Goal: Information Seeking & Learning: Learn about a topic

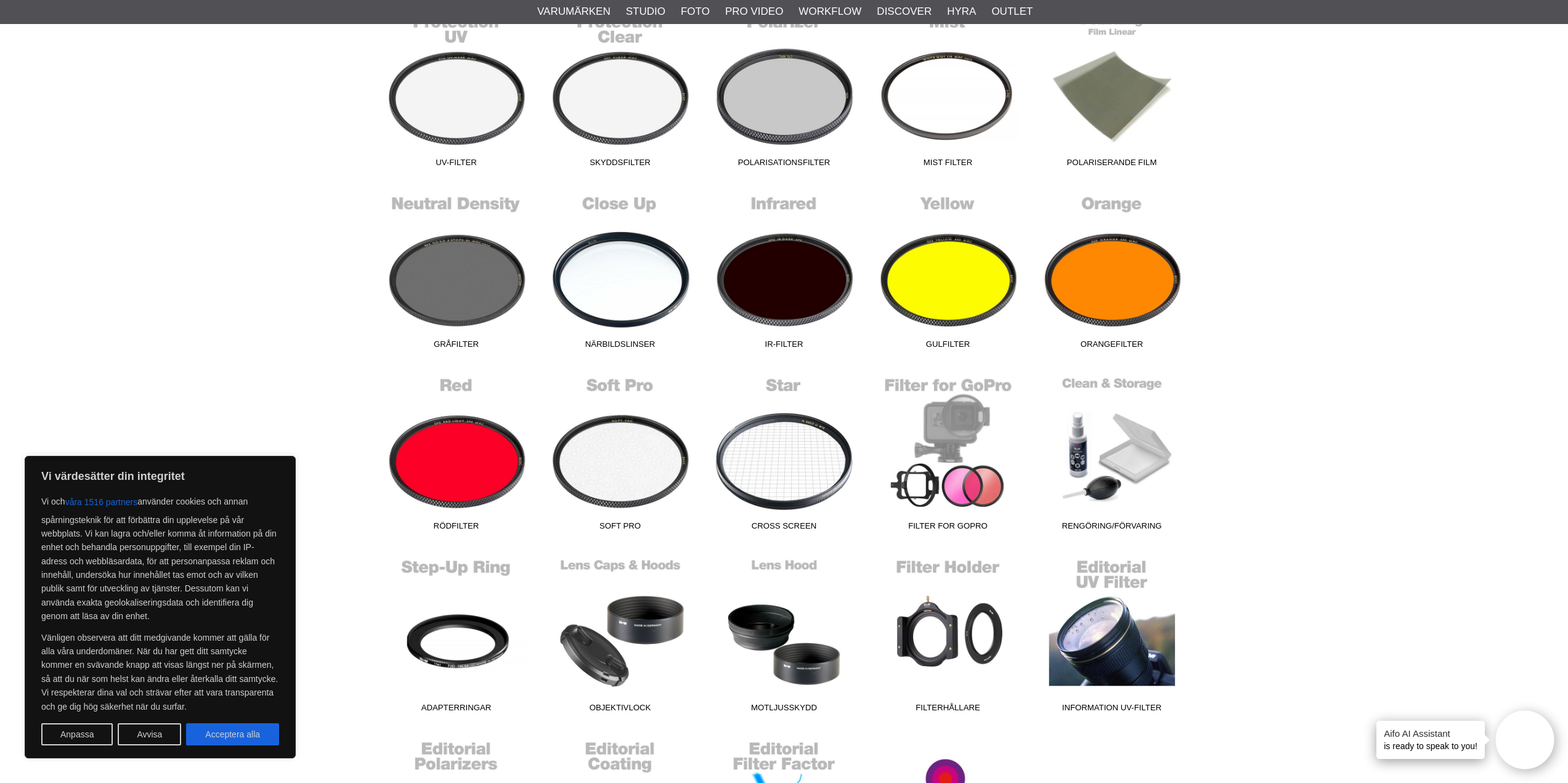
scroll to position [370, 0]
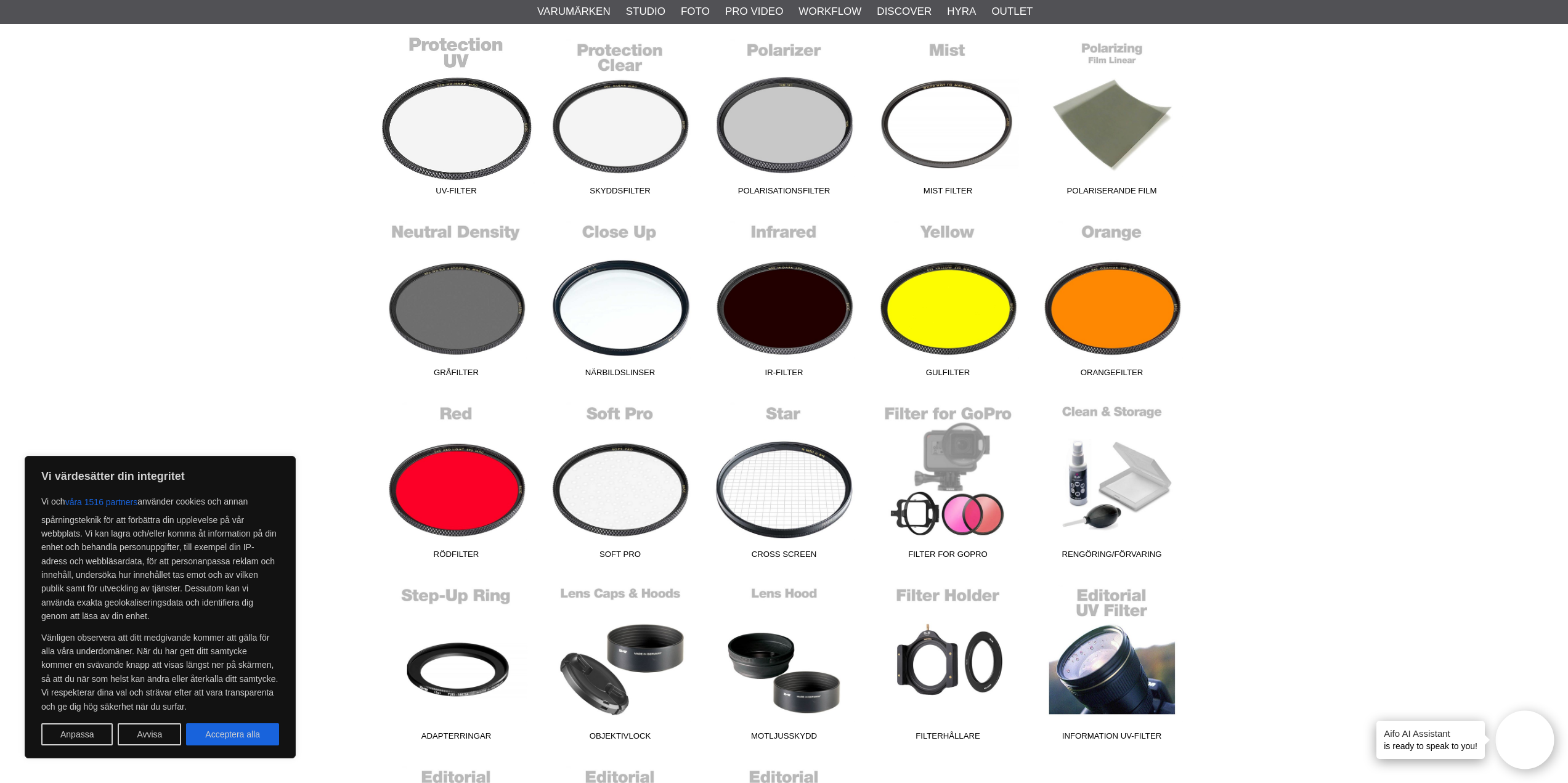
click at [501, 114] on link "UV-Filter" at bounding box center [456, 118] width 164 height 167
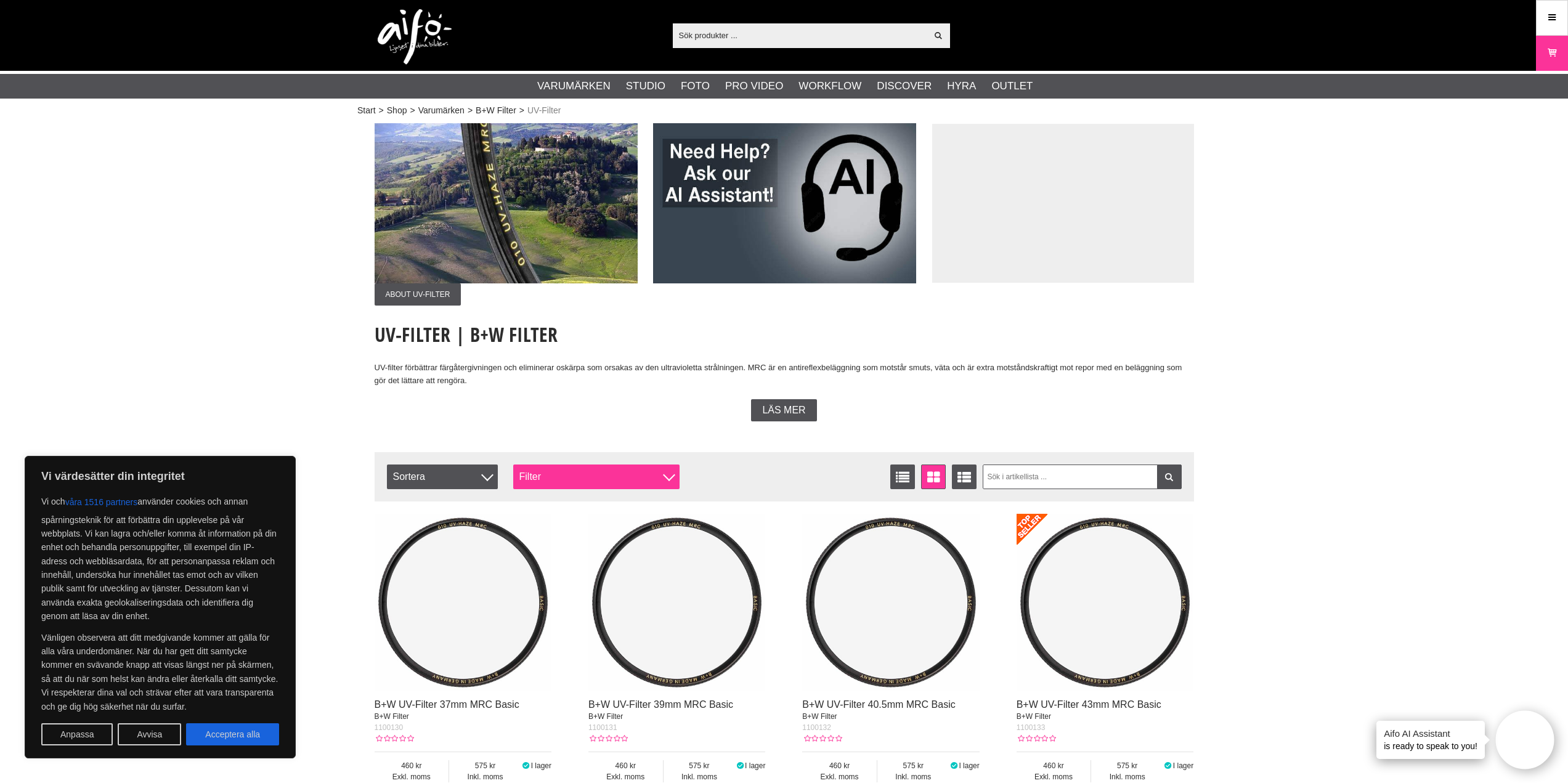
click at [670, 475] on div at bounding box center [669, 475] width 12 height 12
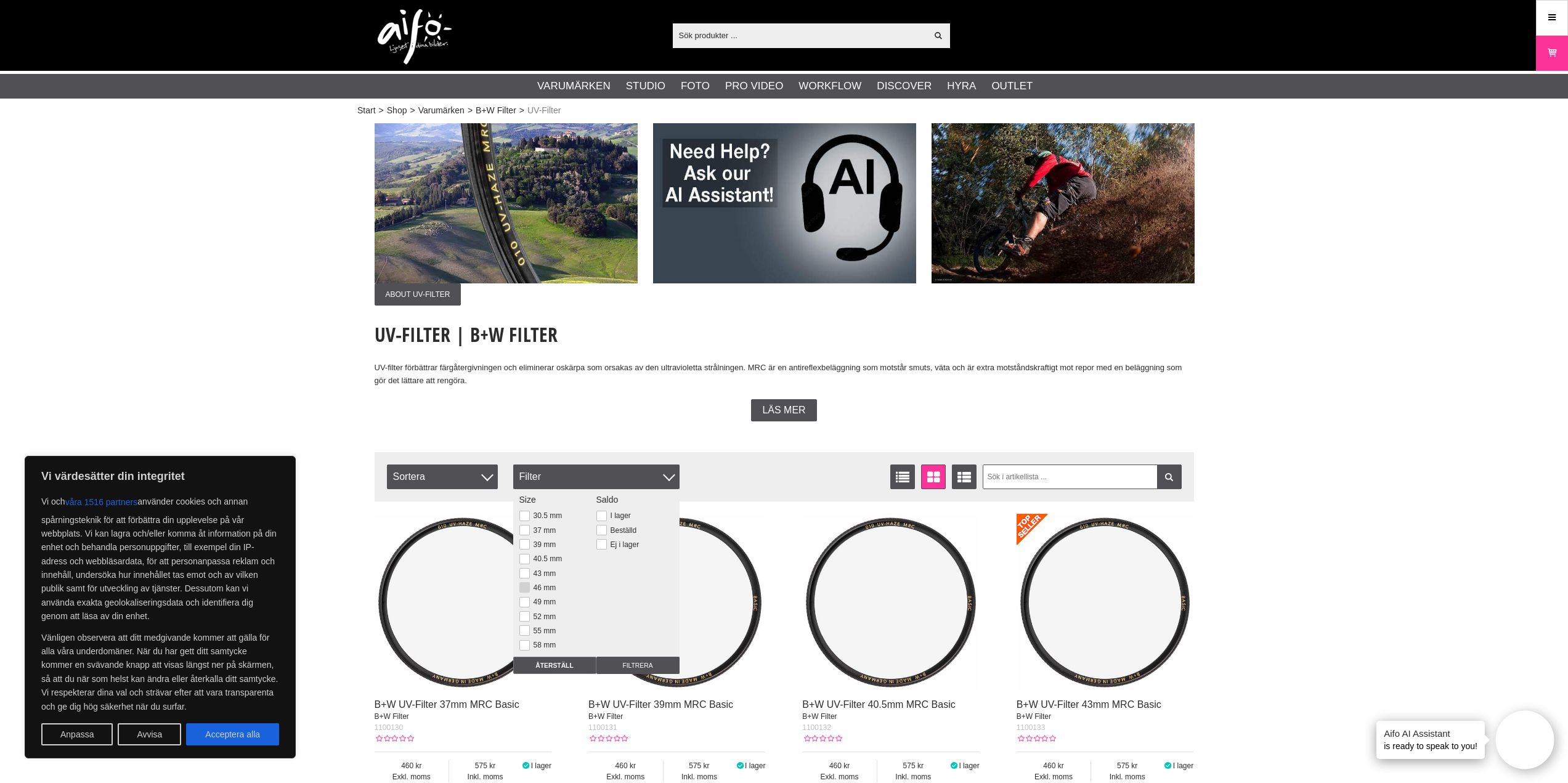
click at [528, 588] on button at bounding box center [524, 588] width 10 height 10
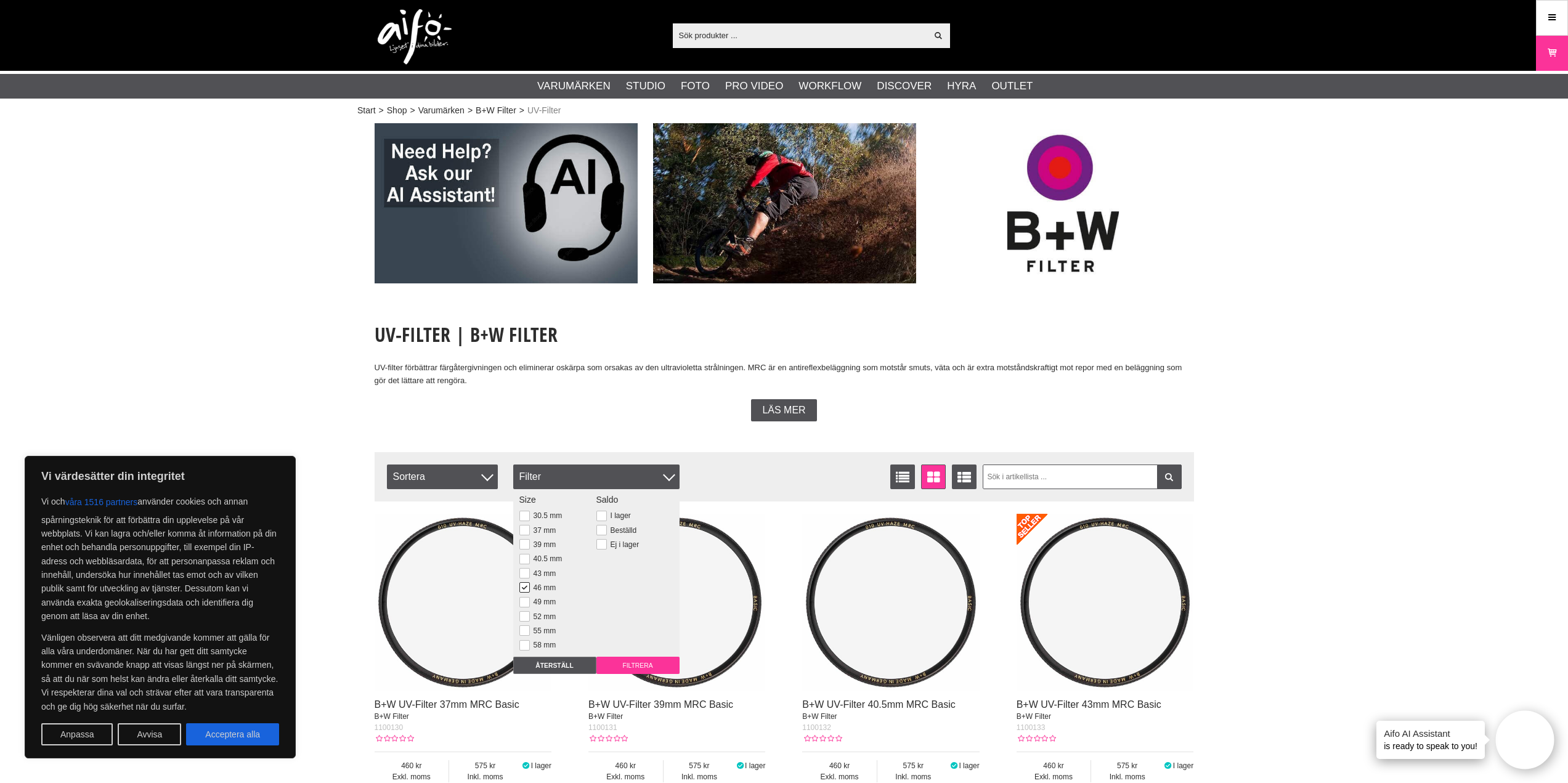
click at [622, 662] on input "Filtrera" at bounding box center [637, 665] width 83 height 17
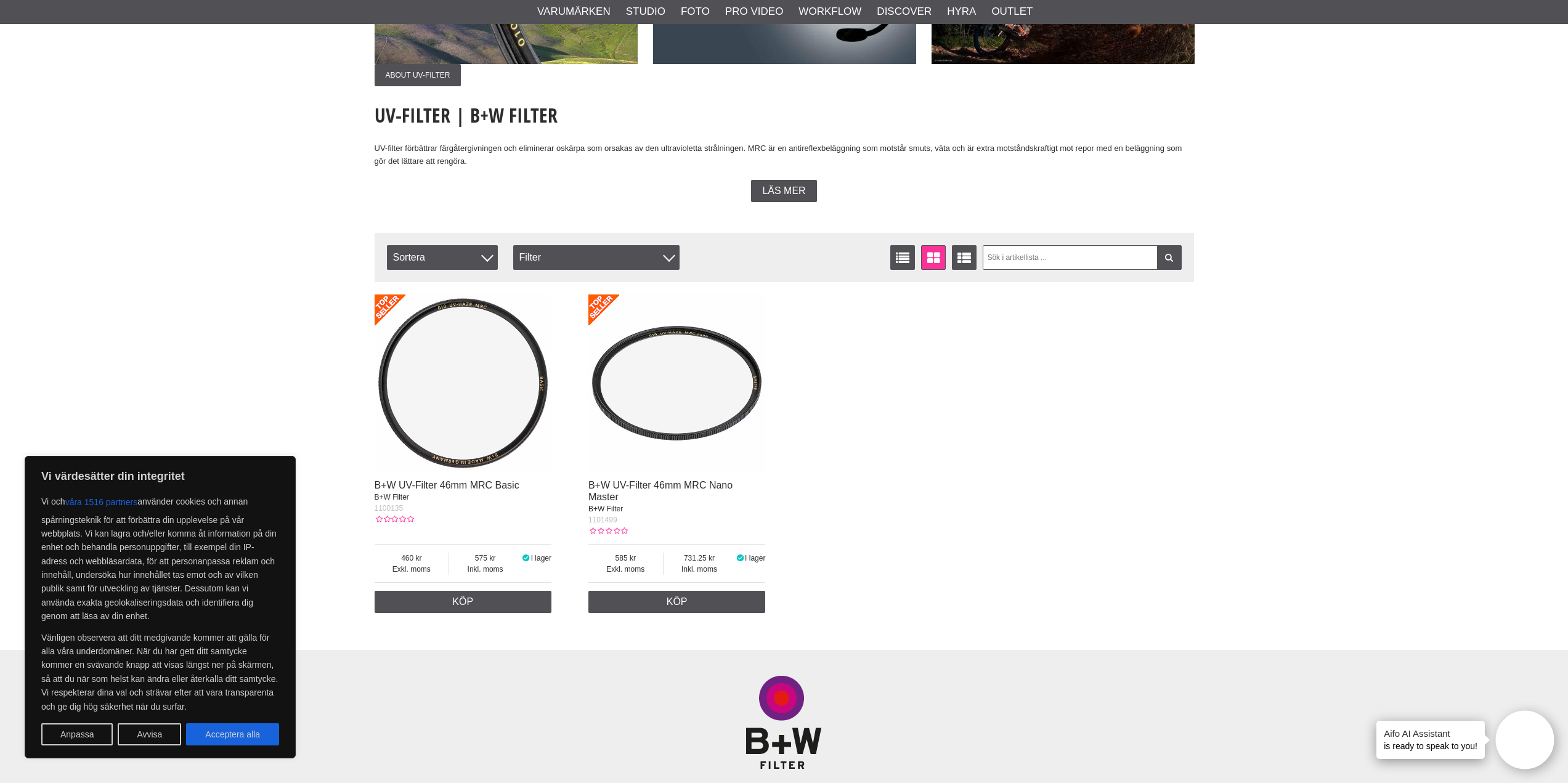
scroll to position [246, 0]
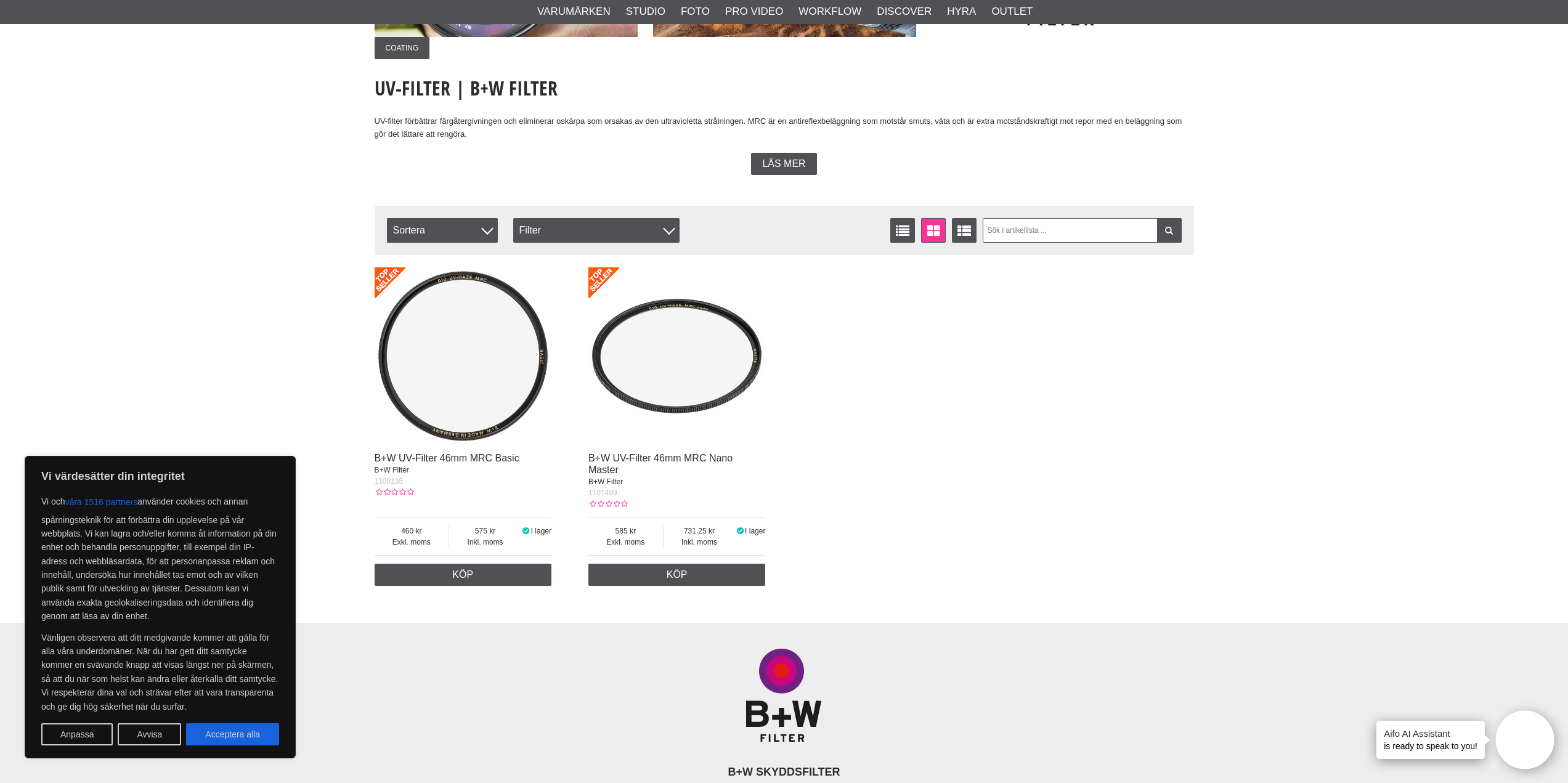
click at [626, 321] on img at bounding box center [677, 356] width 178 height 178
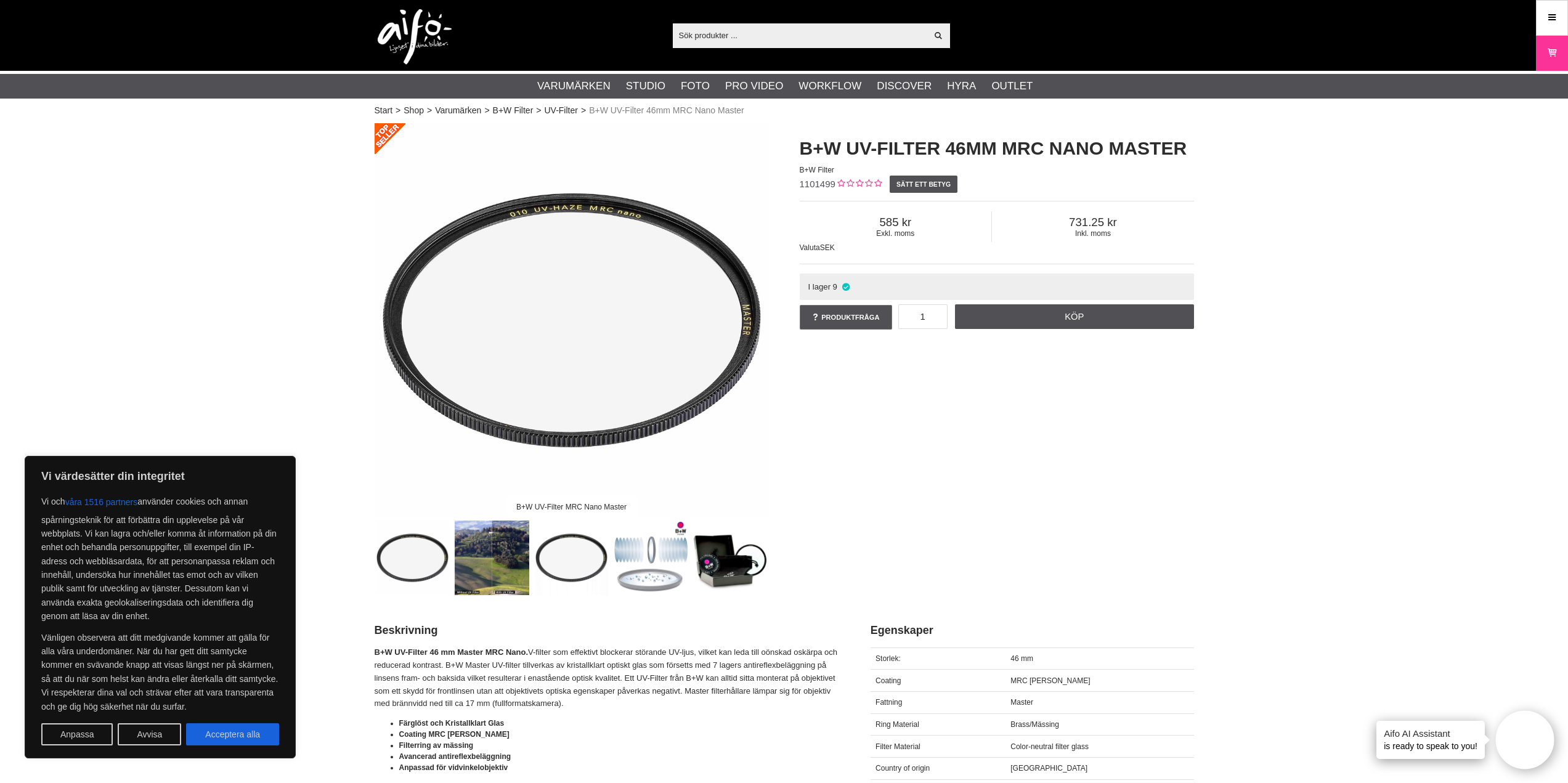
click at [493, 561] on img at bounding box center [492, 558] width 74 height 74
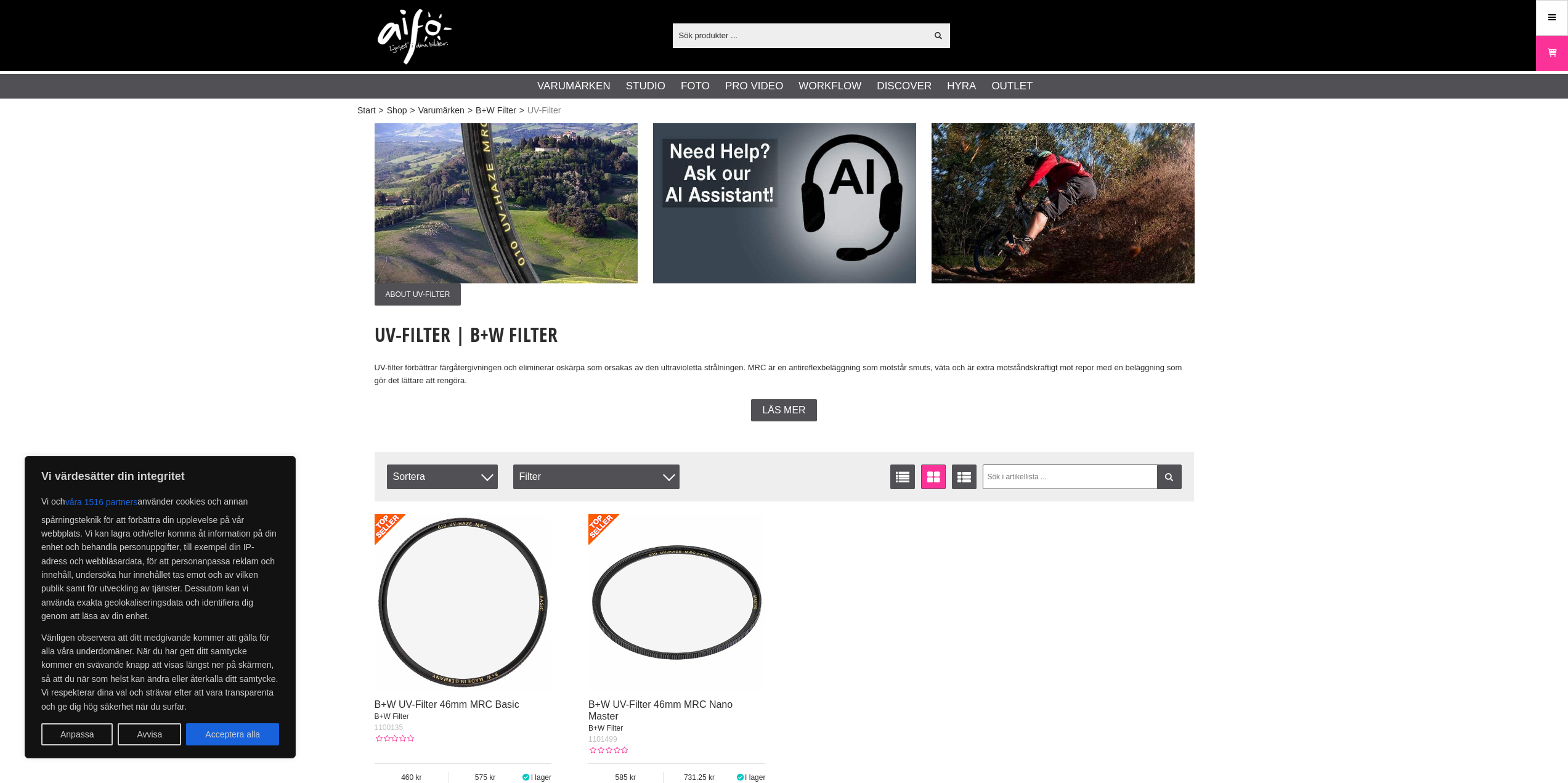
scroll to position [246, 0]
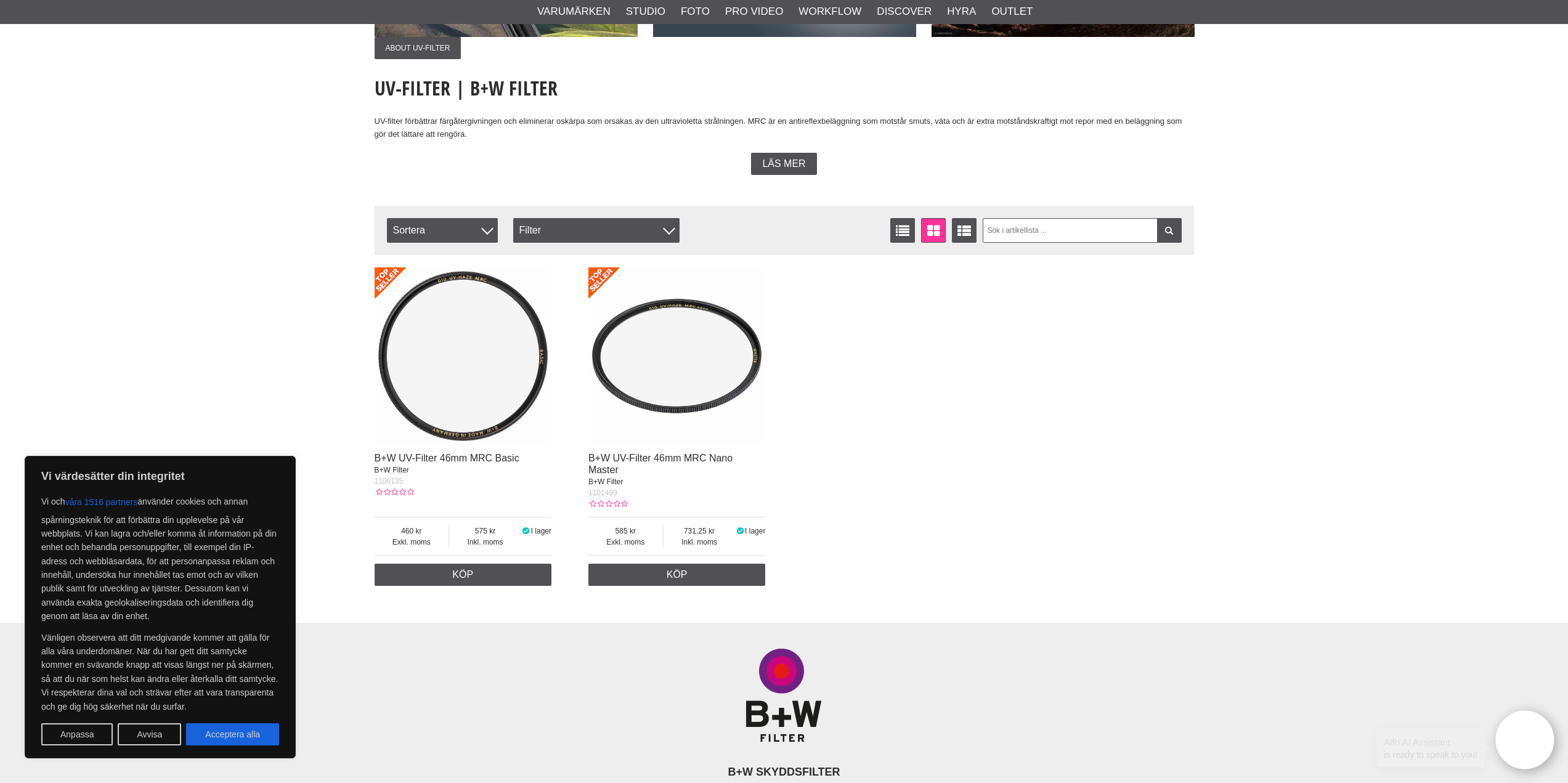
click at [426, 547] on span "Exkl. moms" at bounding box center [412, 542] width 74 height 11
click at [471, 319] on img at bounding box center [464, 356] width 178 height 178
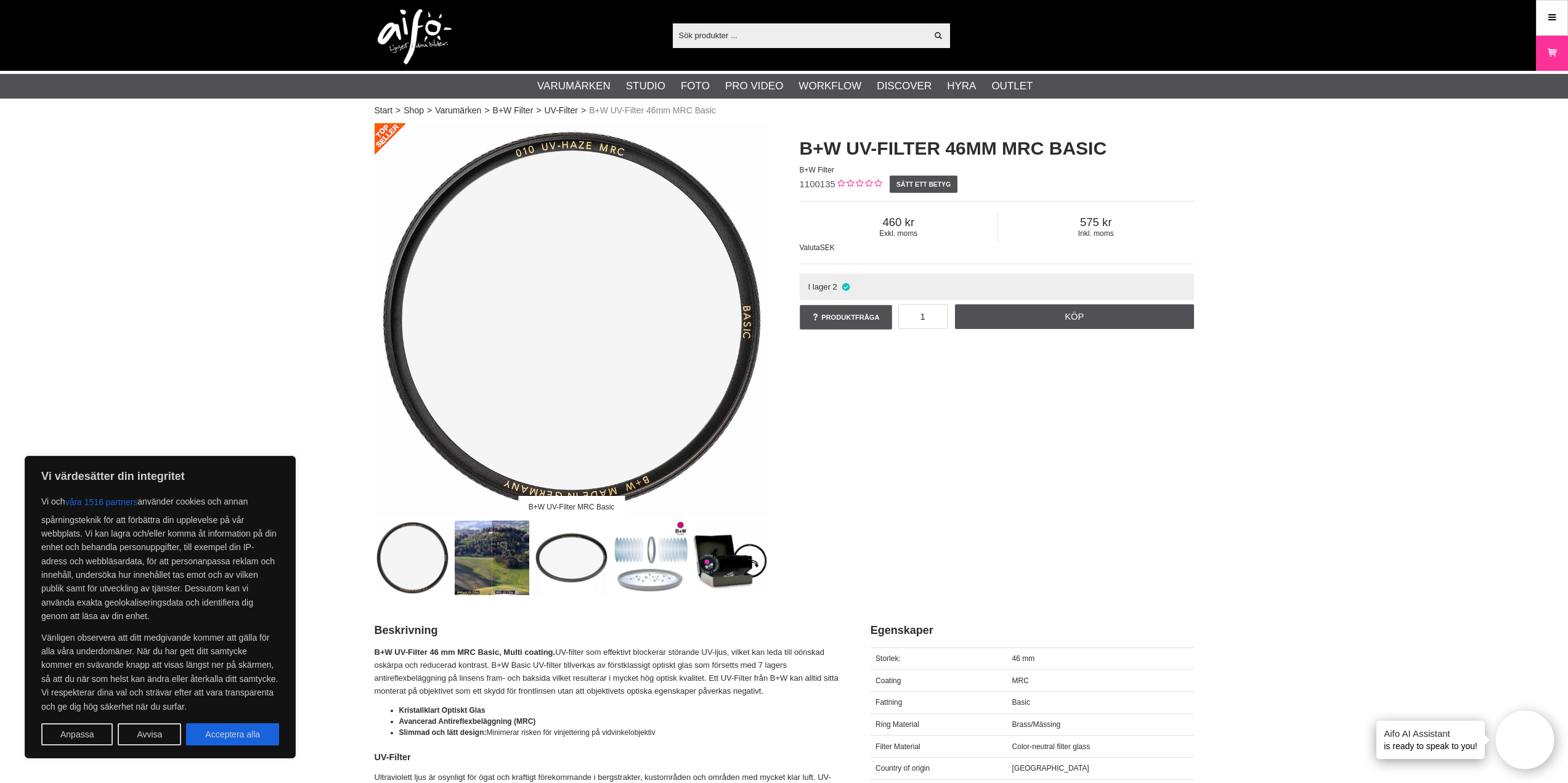
click at [743, 569] on img at bounding box center [730, 558] width 74 height 74
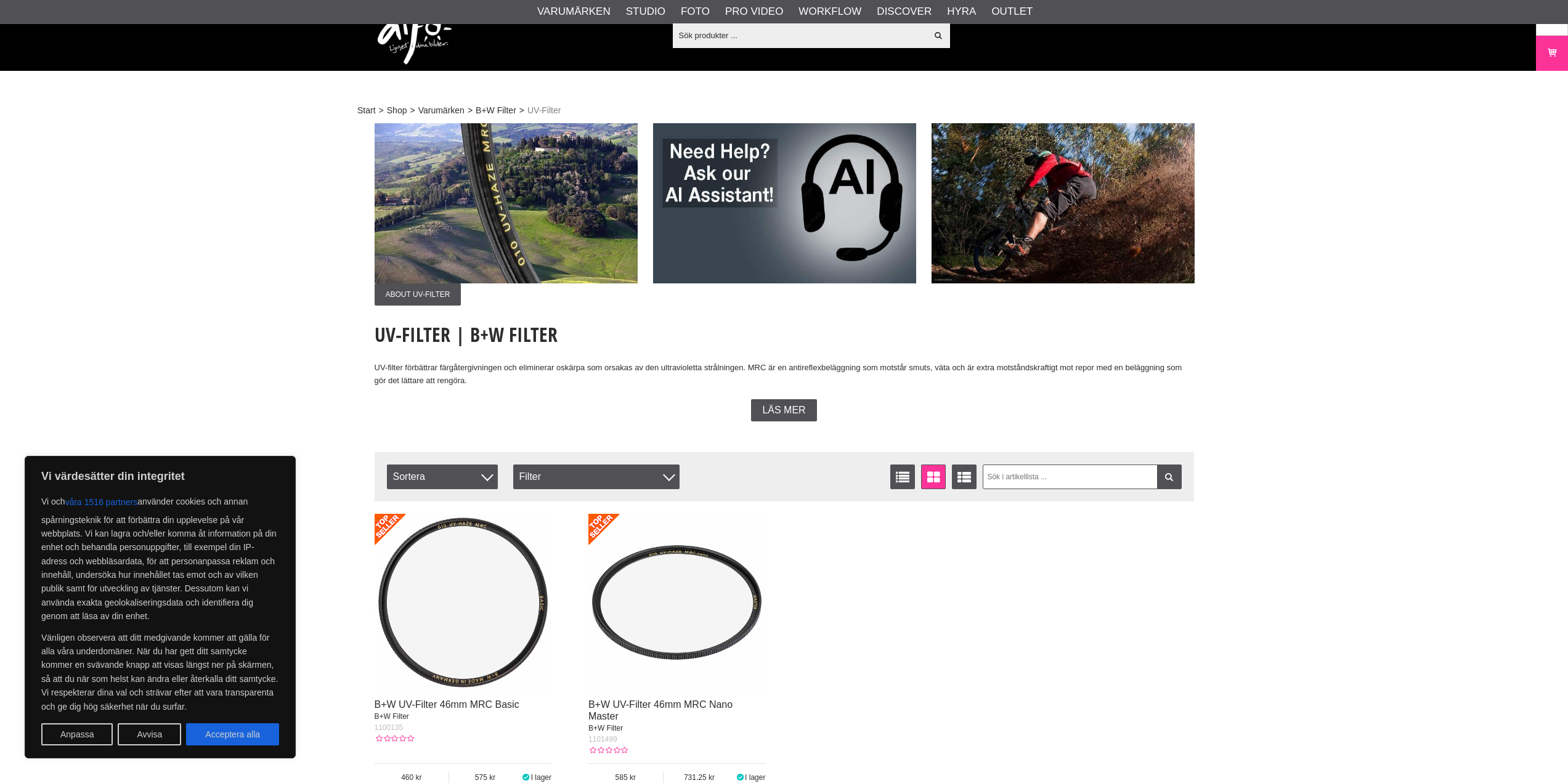
scroll to position [246, 0]
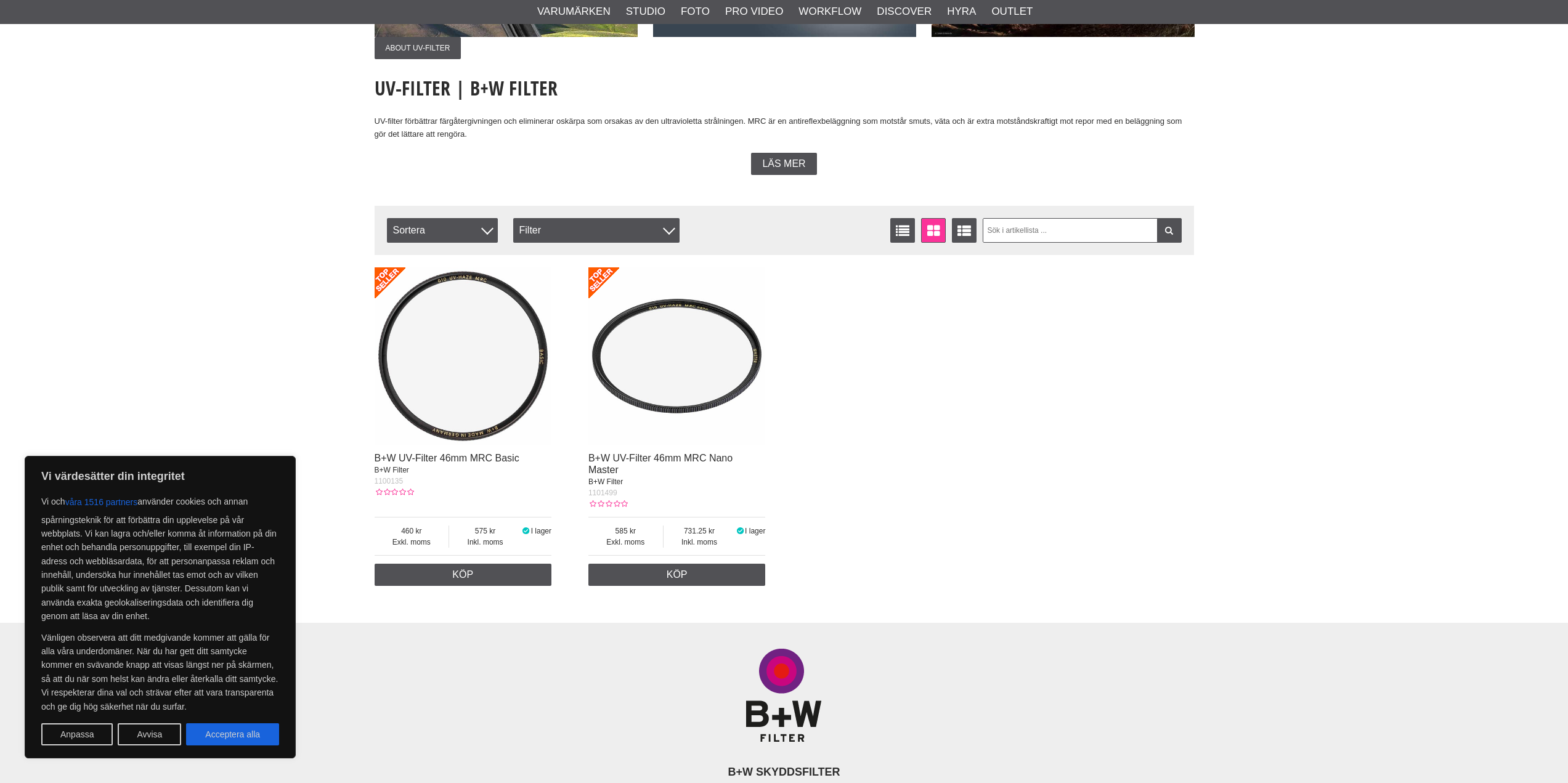
click at [649, 629] on div "B+W SKYDDSFILTER Sätt stopp för smuts och repor En dammfläck och bilden är förs…" at bounding box center [784, 778] width 838 height 311
click at [663, 394] on img at bounding box center [677, 356] width 178 height 178
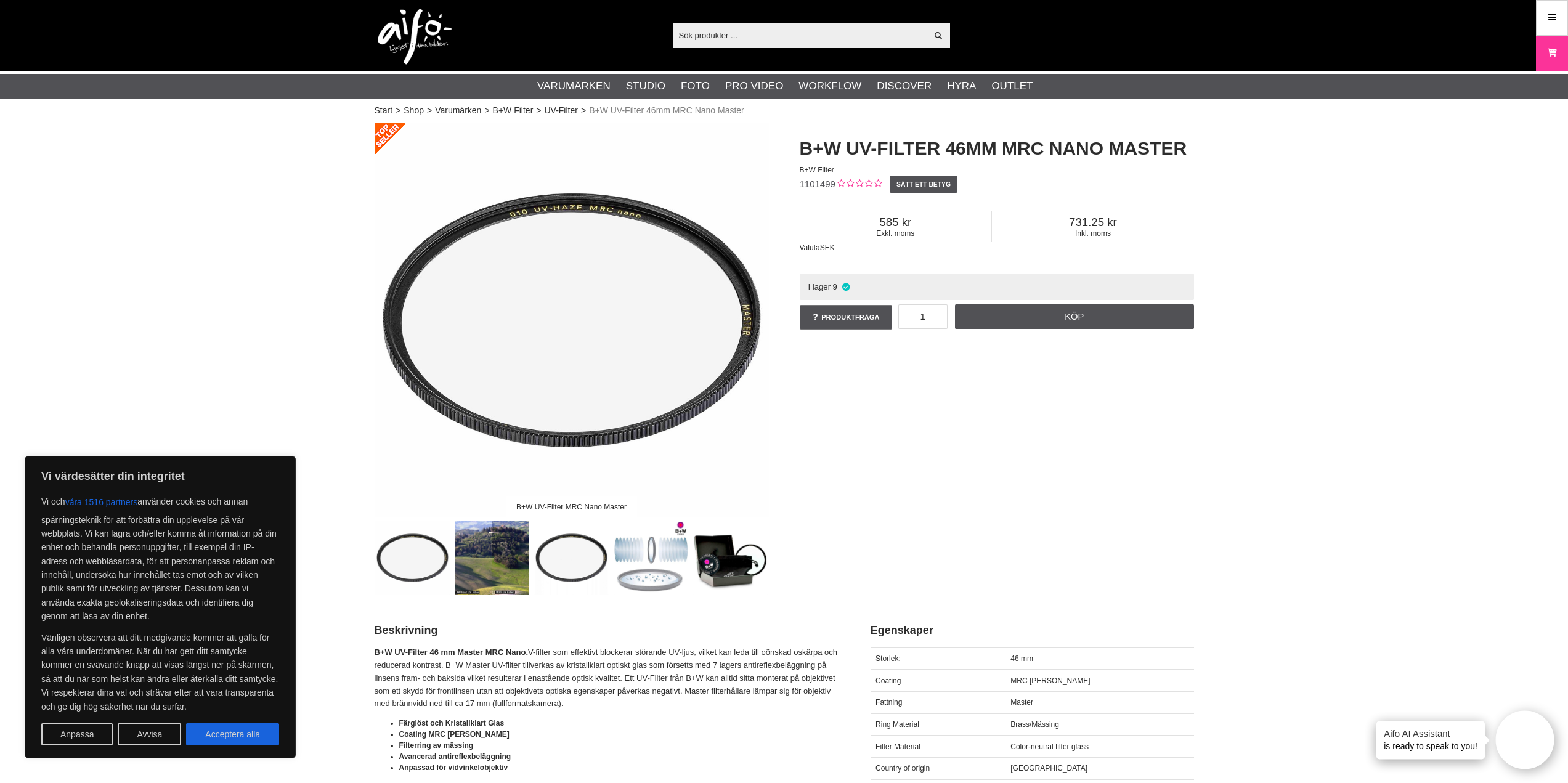
click at [731, 562] on img at bounding box center [730, 558] width 74 height 74
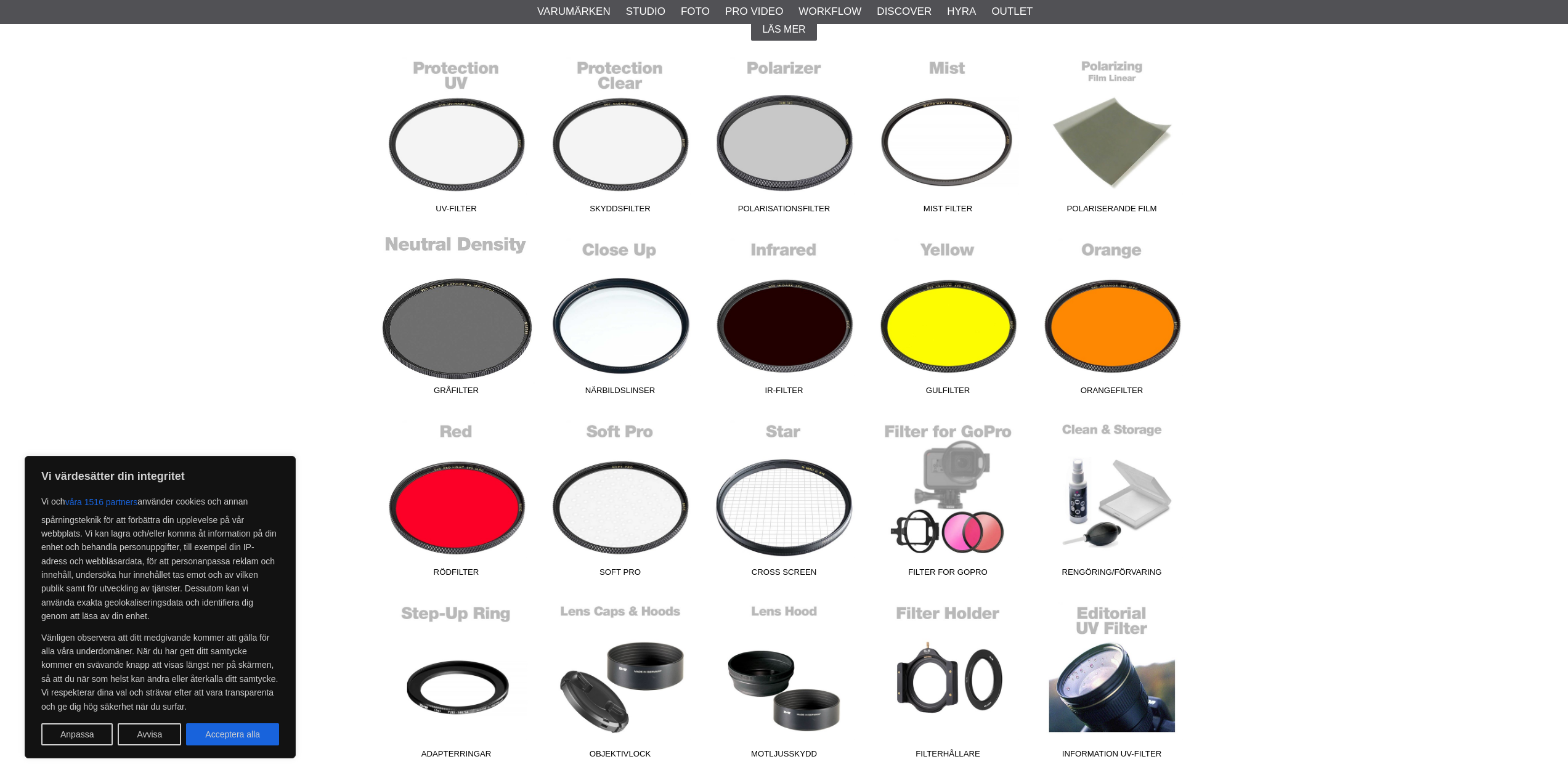
scroll to position [370, 0]
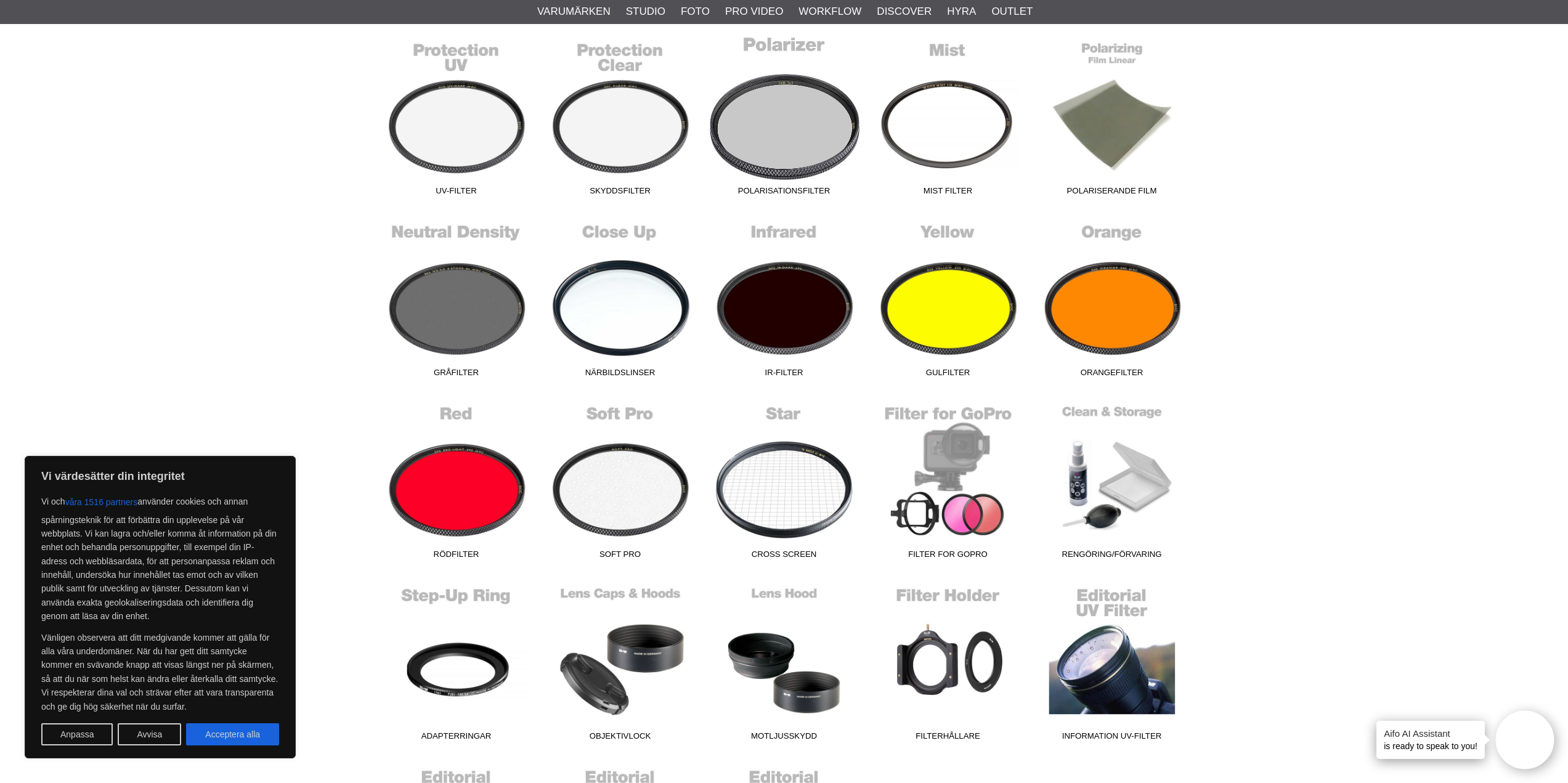
click at [791, 125] on link "Polarisationsfilter" at bounding box center [784, 118] width 164 height 167
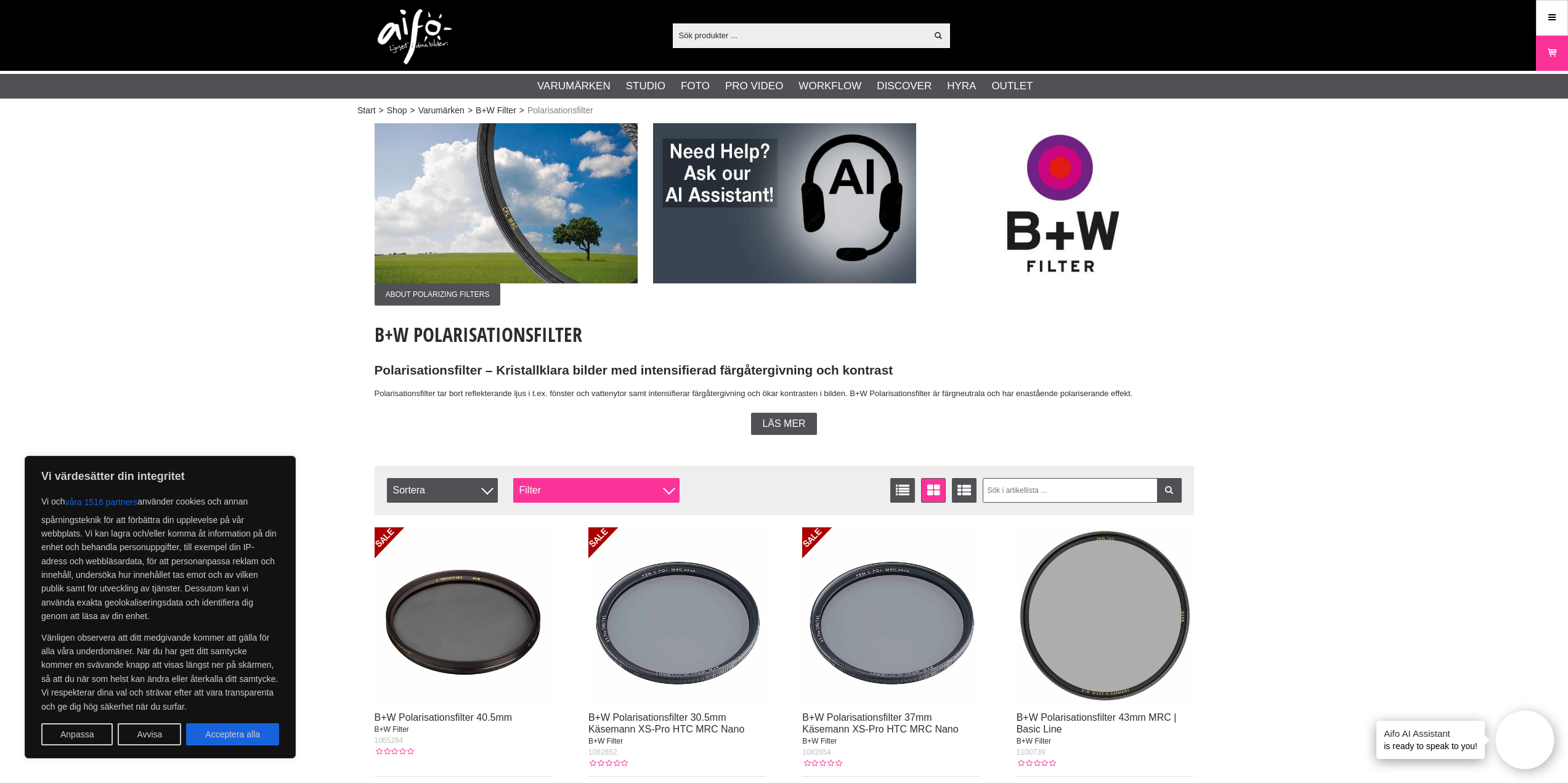
click at [671, 488] on div at bounding box center [669, 488] width 12 height 12
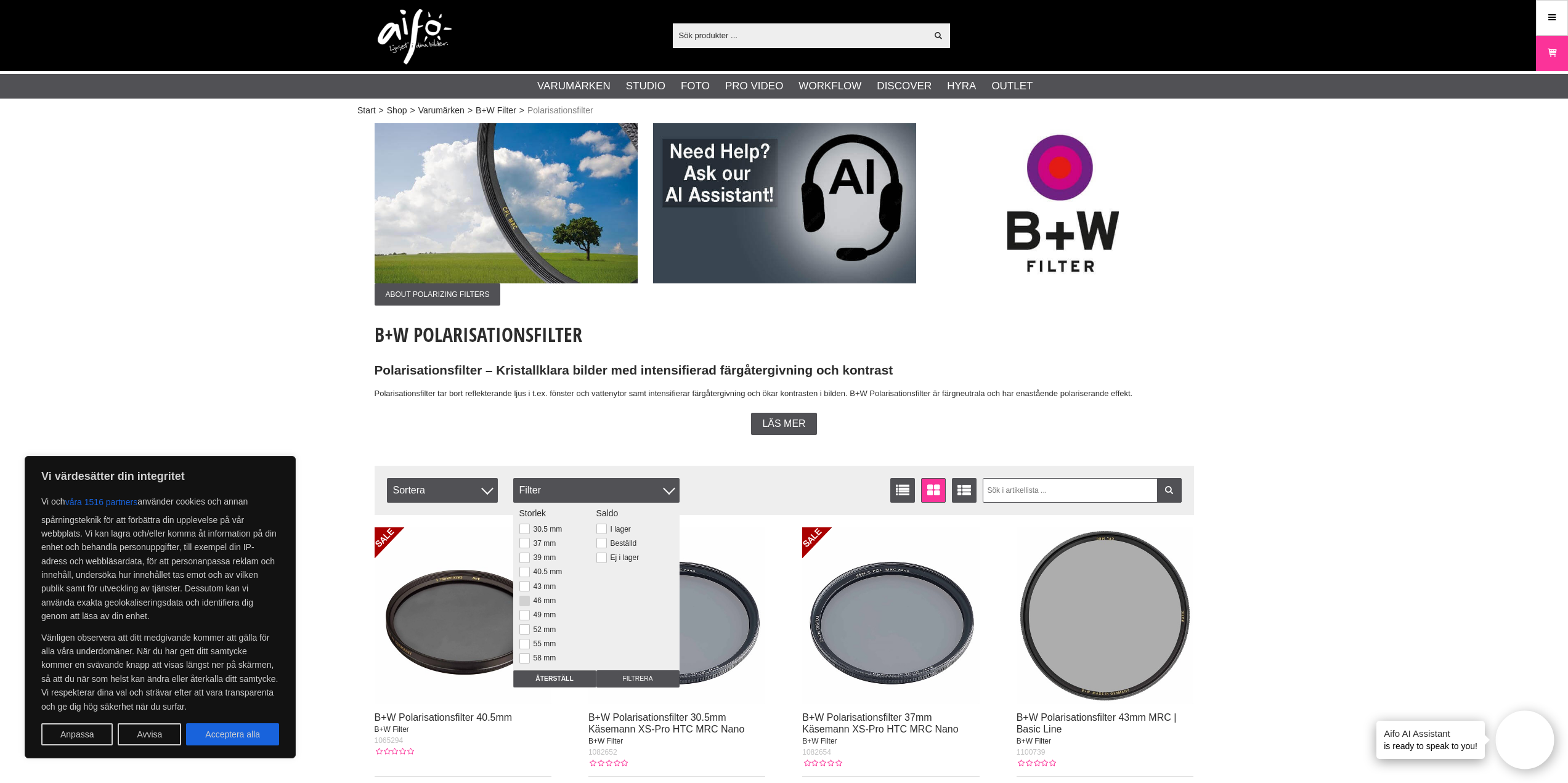
click at [526, 601] on button at bounding box center [524, 601] width 10 height 10
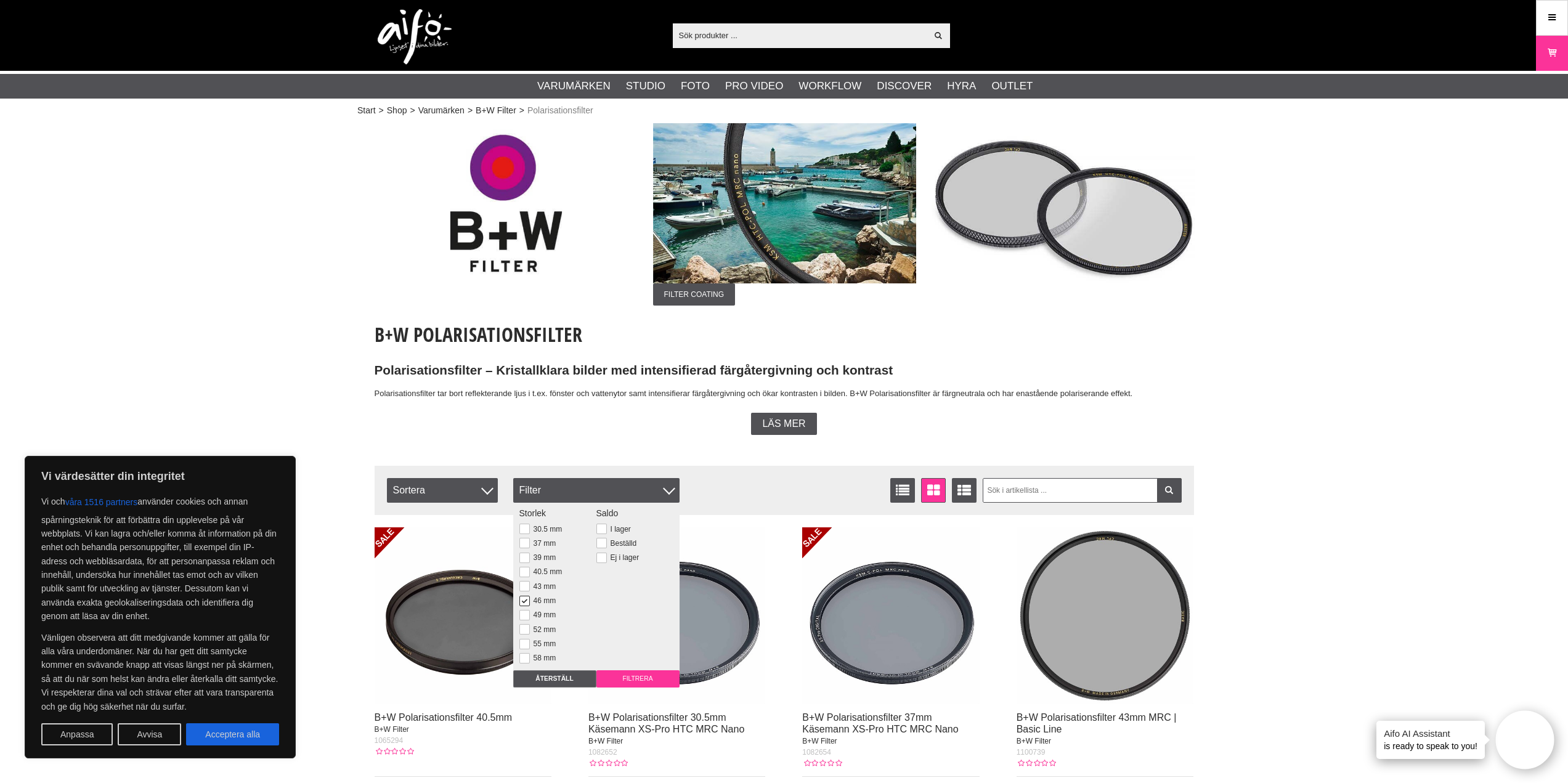
click at [616, 674] on input "Filtrera" at bounding box center [637, 679] width 83 height 17
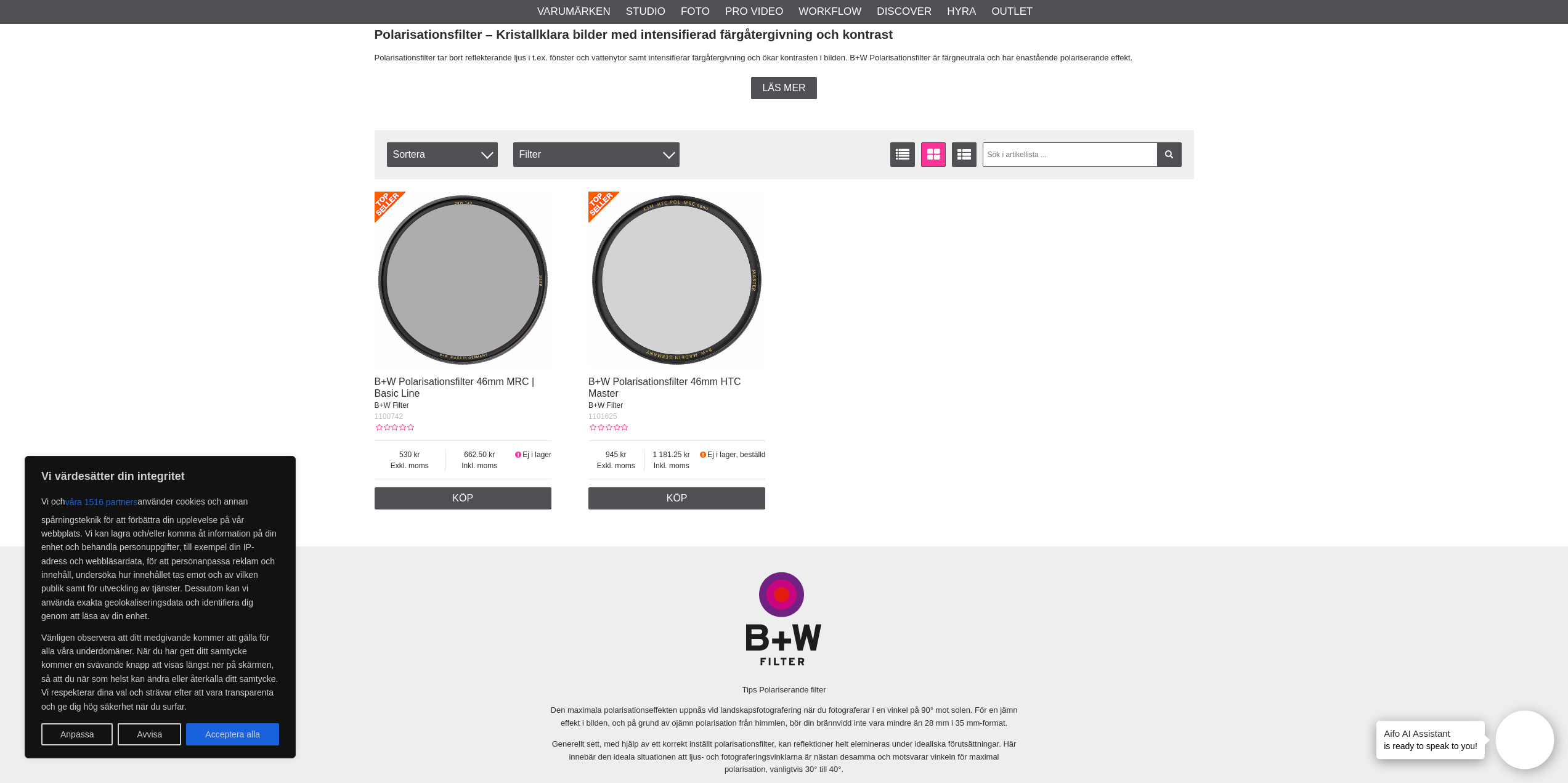
scroll to position [246, 0]
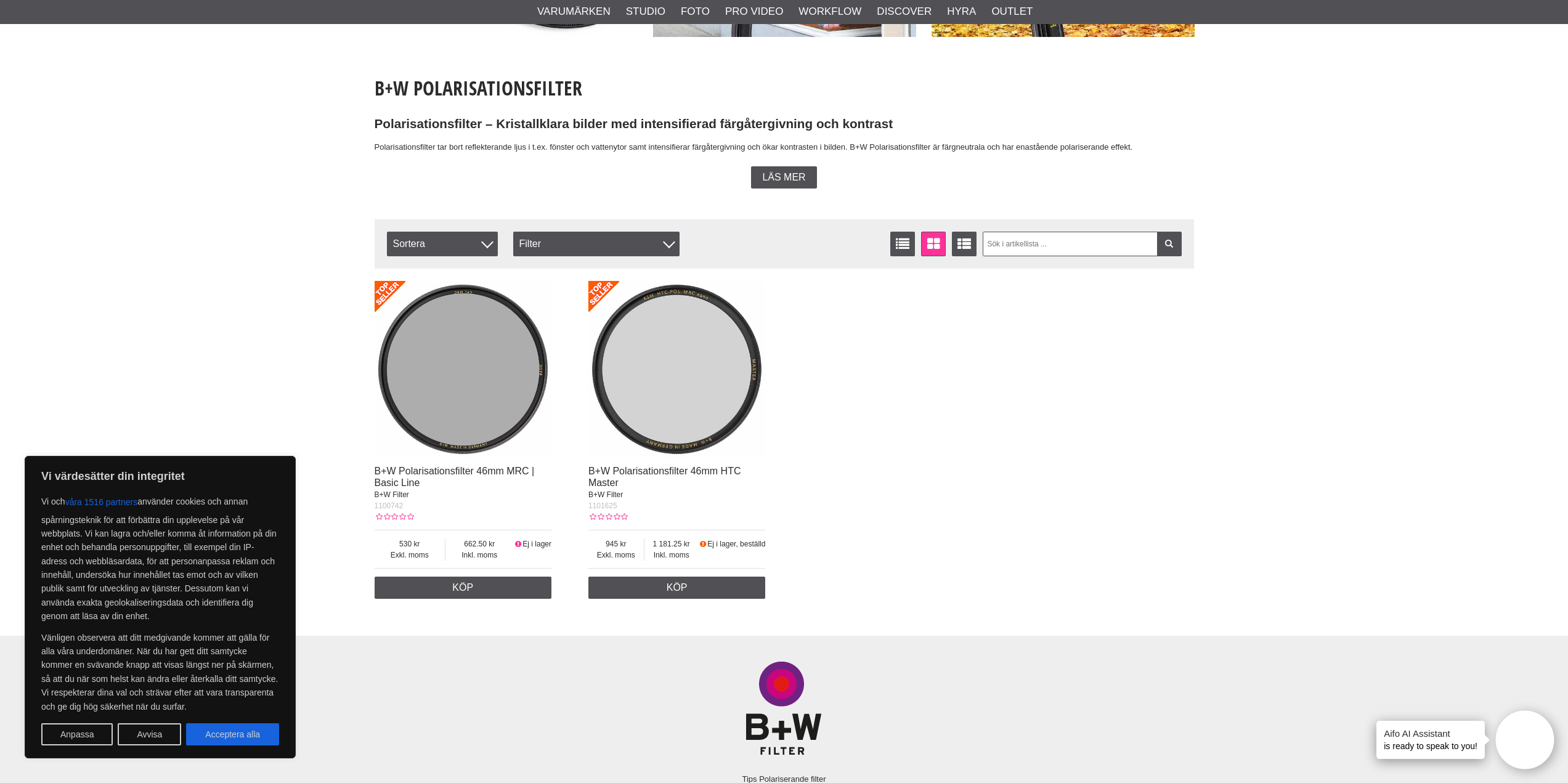
click at [686, 389] on img at bounding box center [677, 370] width 178 height 178
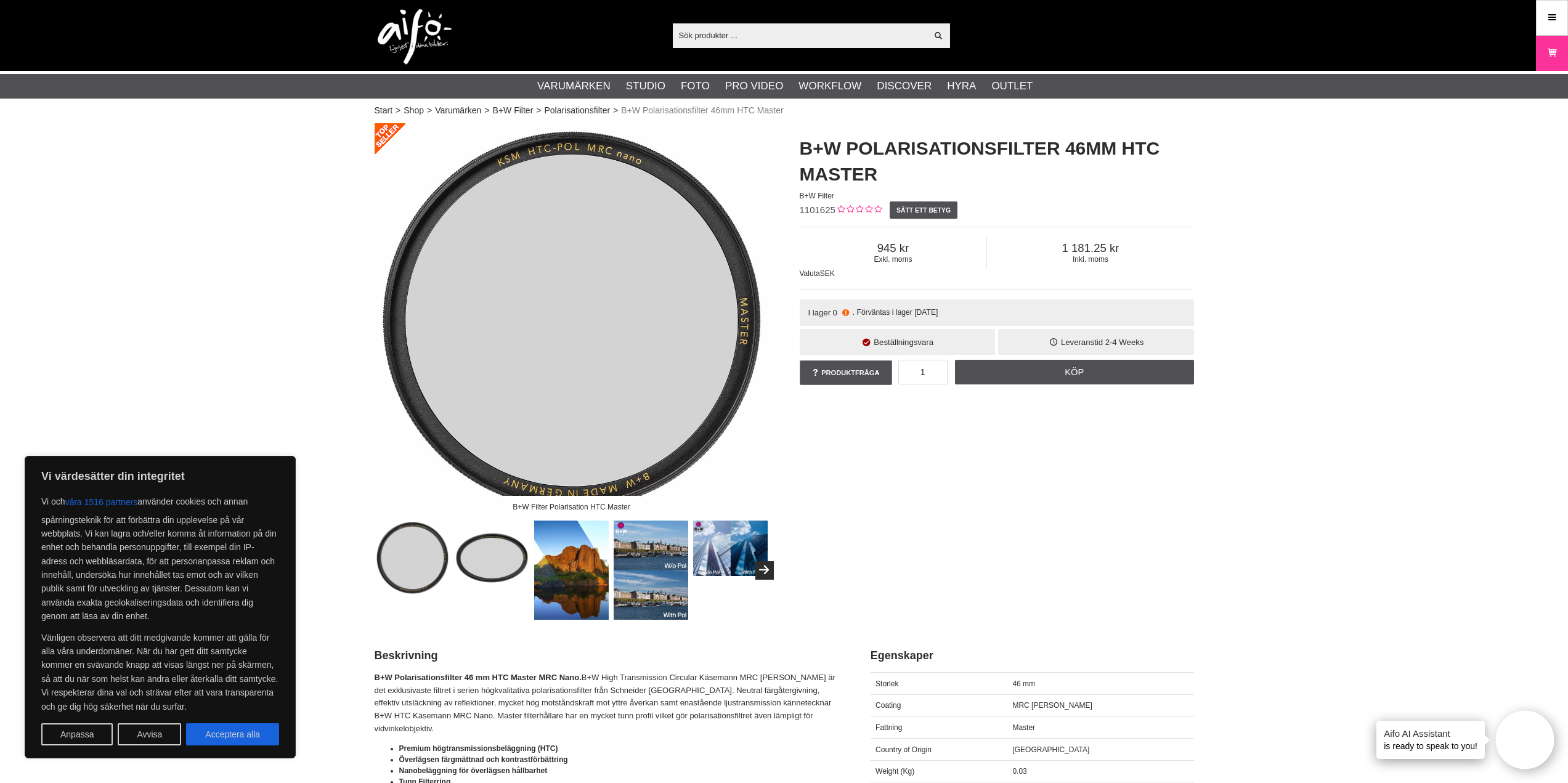
click at [579, 564] on img at bounding box center [571, 570] width 74 height 99
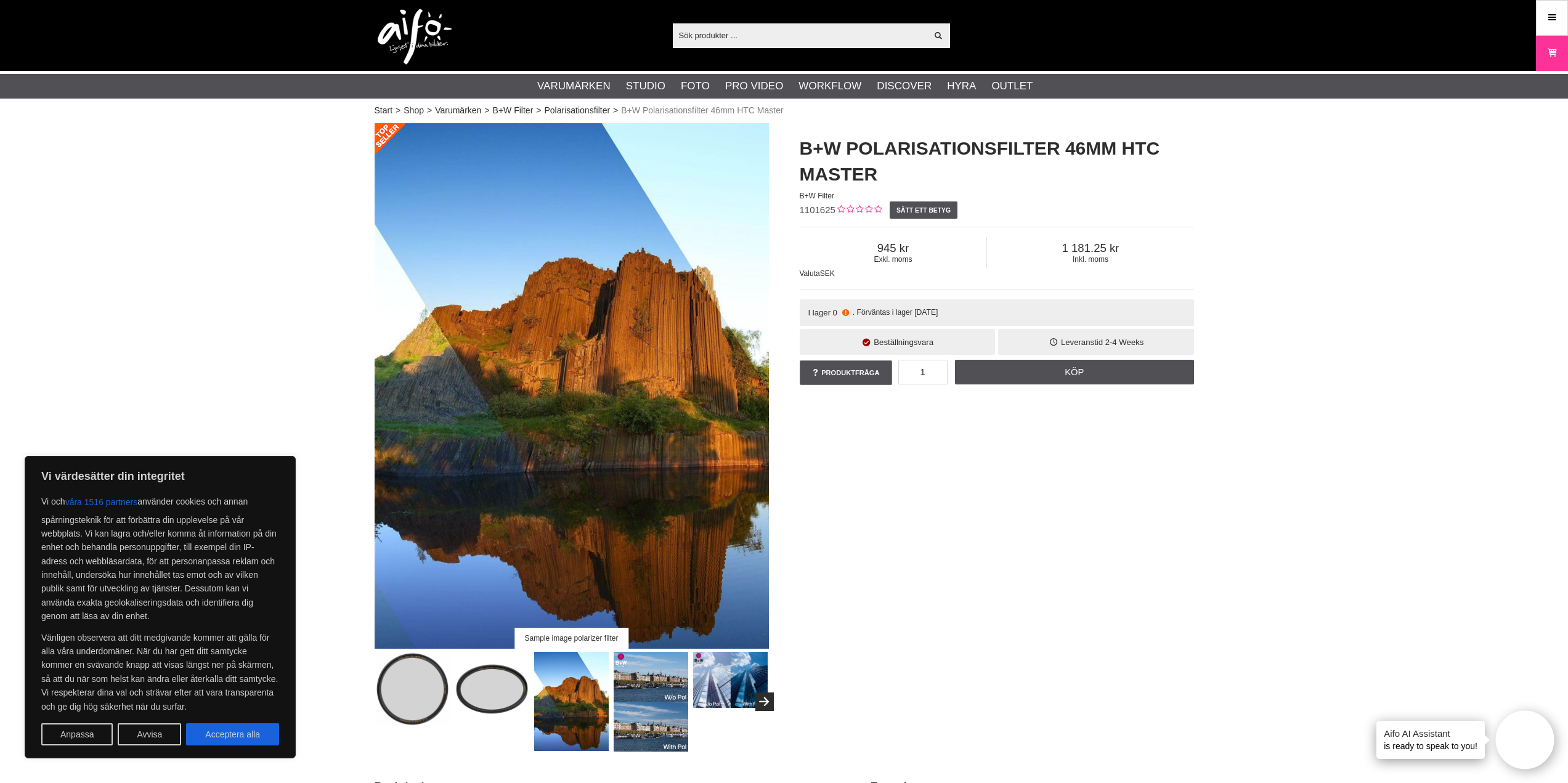
click at [636, 692] on img at bounding box center [651, 701] width 74 height 99
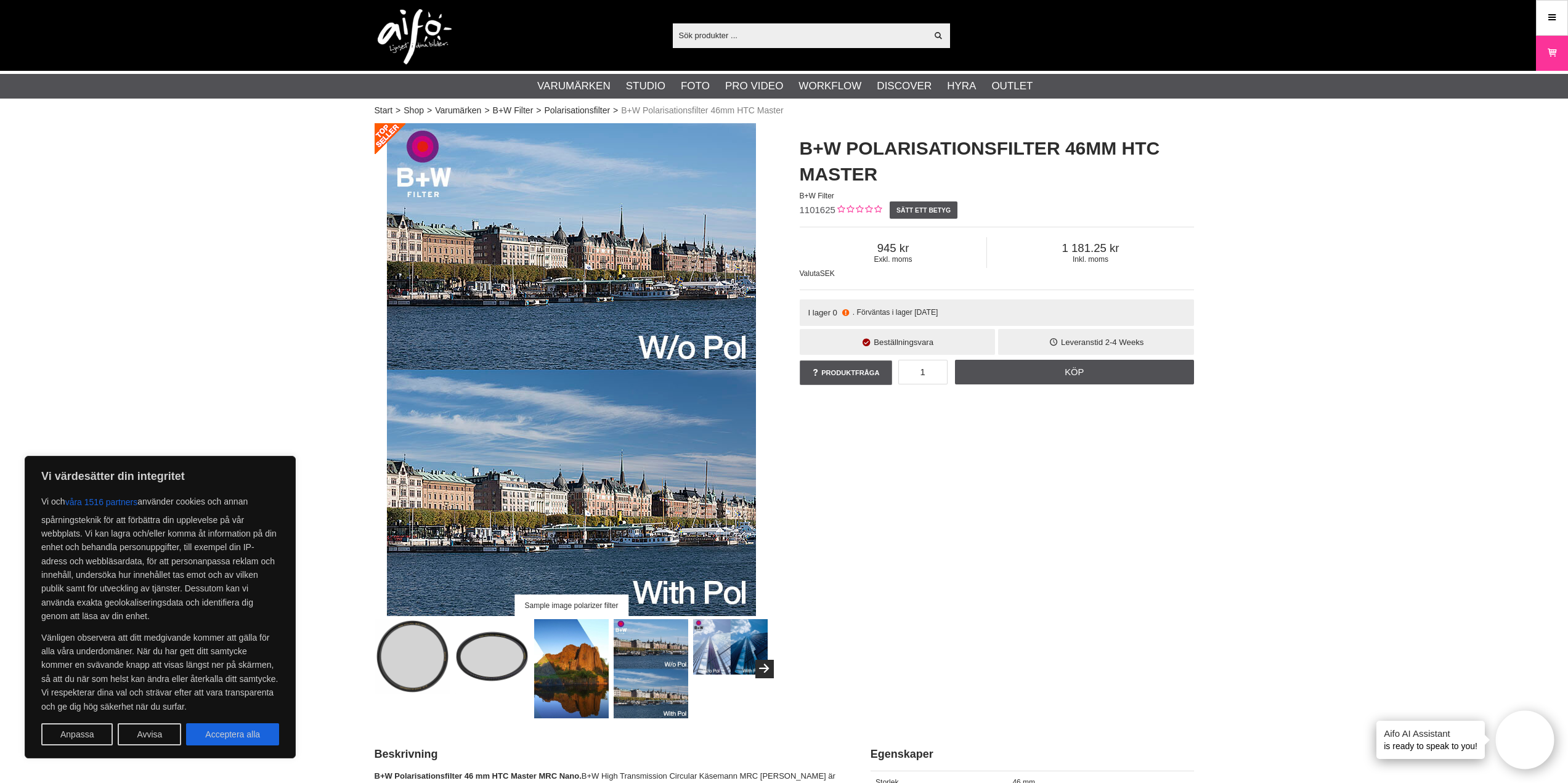
click at [730, 664] on img at bounding box center [730, 647] width 74 height 56
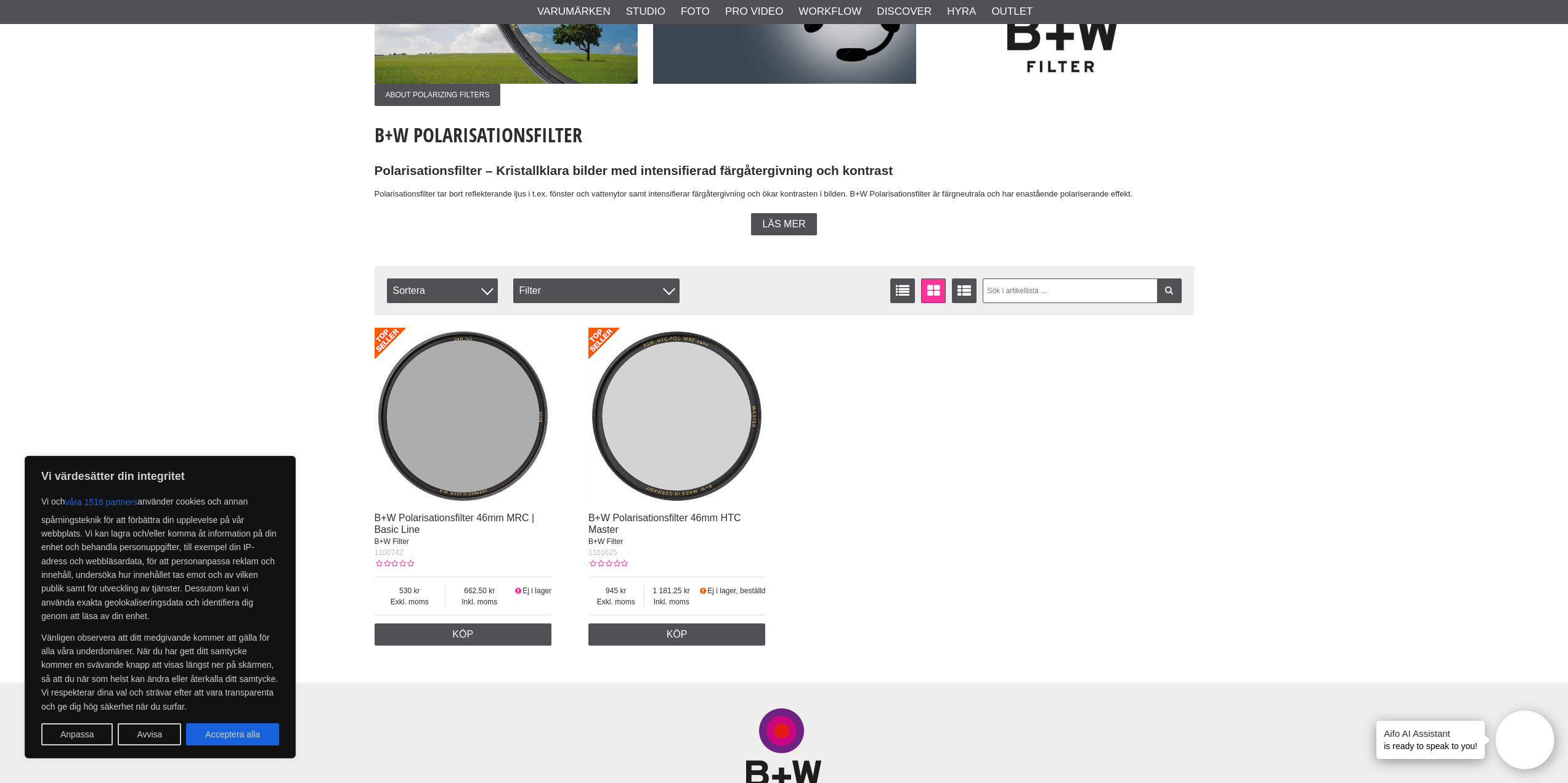
scroll to position [493, 0]
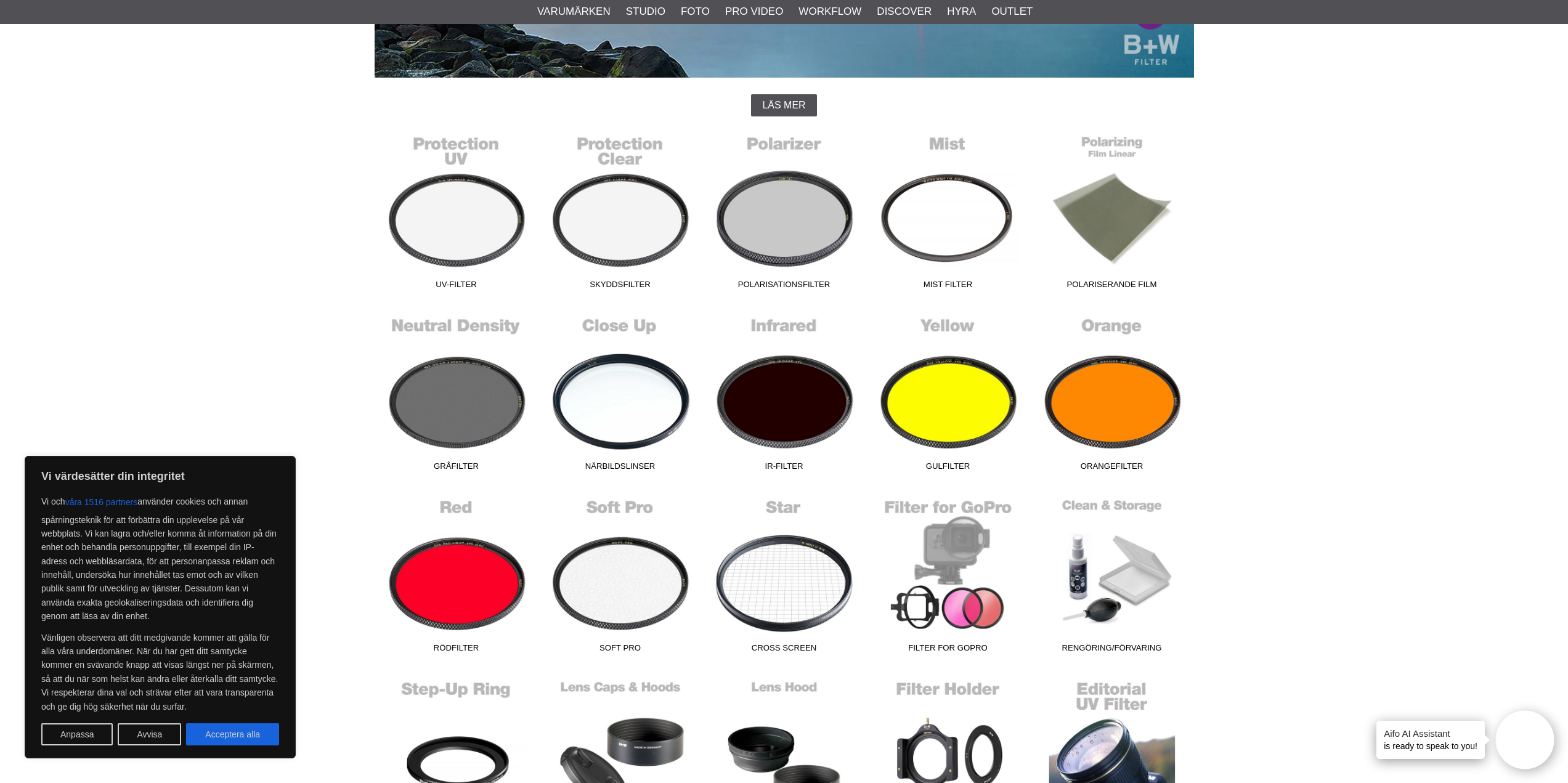
scroll to position [246, 0]
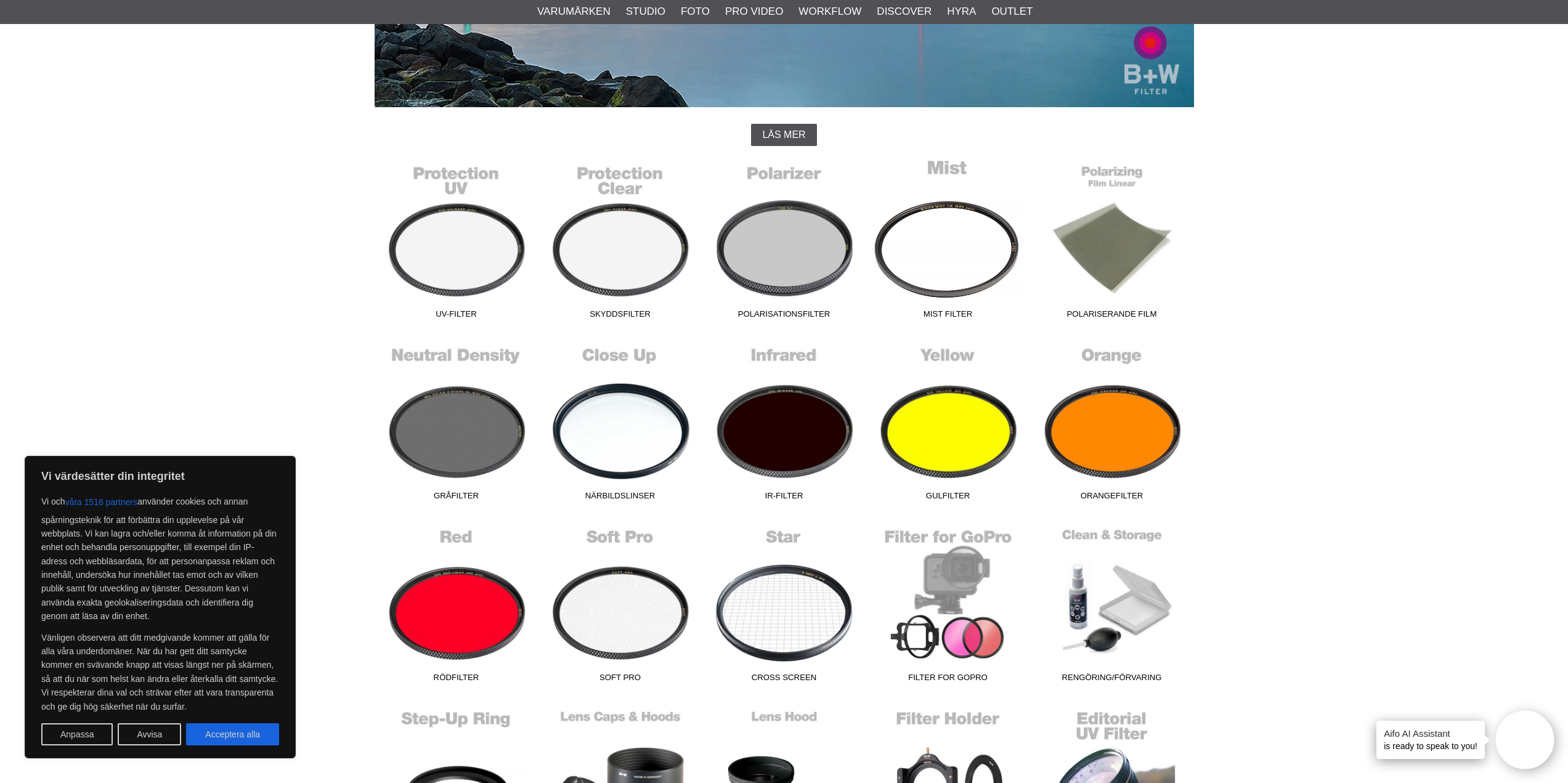
click at [942, 257] on link "Mist Filter" at bounding box center [948, 241] width 164 height 167
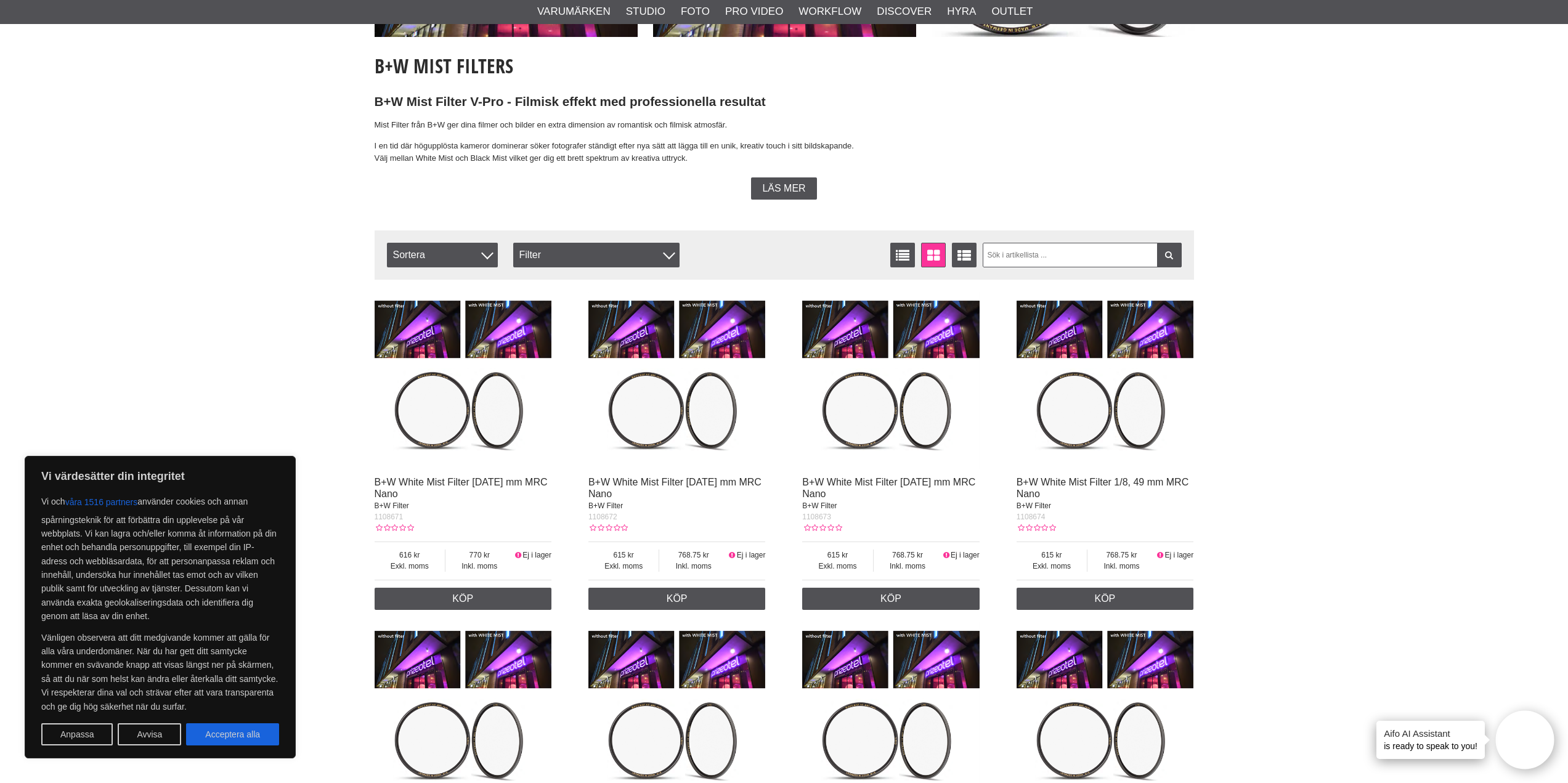
scroll to position [370, 0]
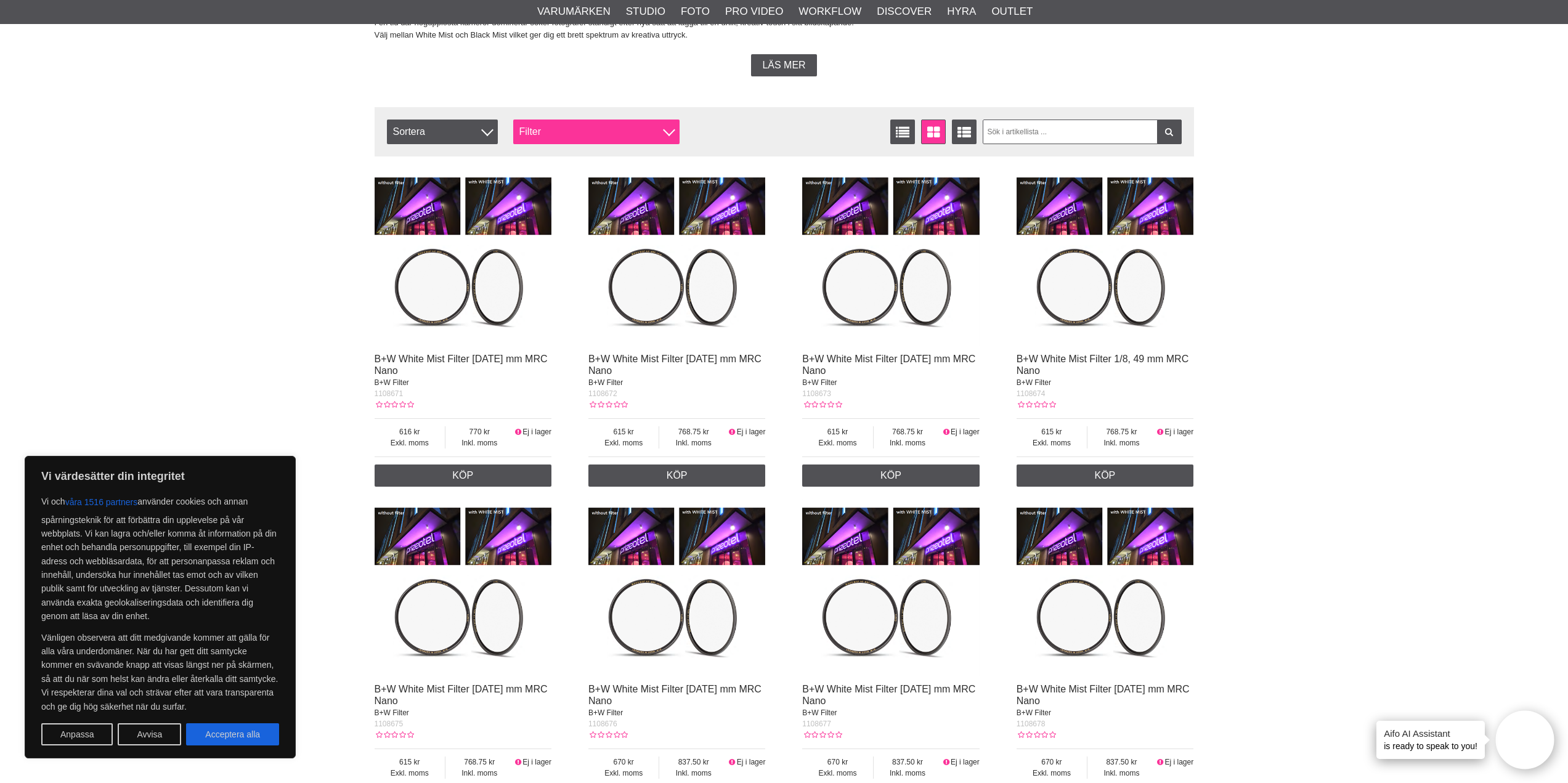
click at [667, 133] on div at bounding box center [669, 130] width 12 height 12
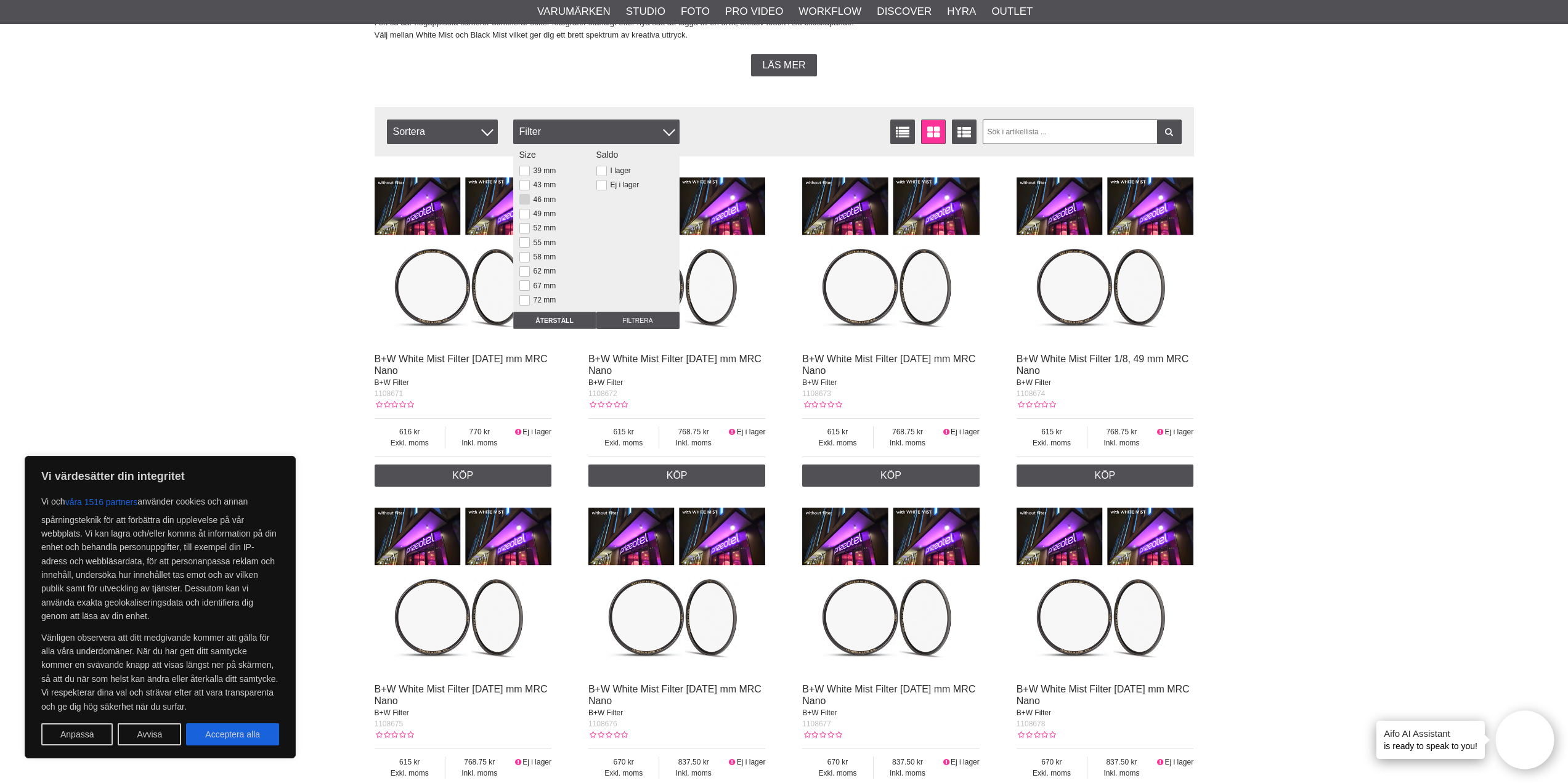
click at [526, 200] on button at bounding box center [524, 199] width 10 height 10
click at [627, 317] on input "Filtrera" at bounding box center [637, 320] width 83 height 17
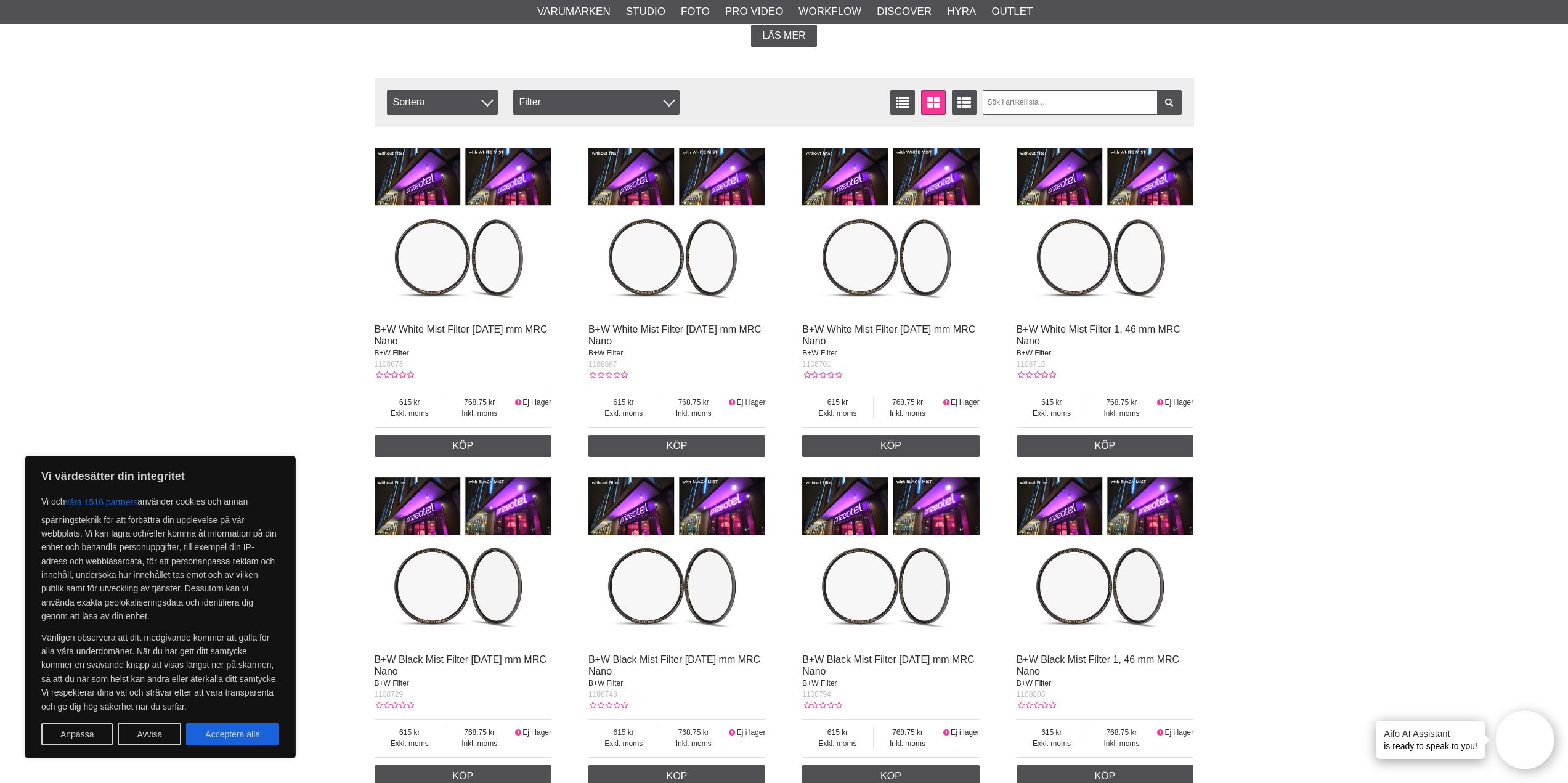
scroll to position [370, 0]
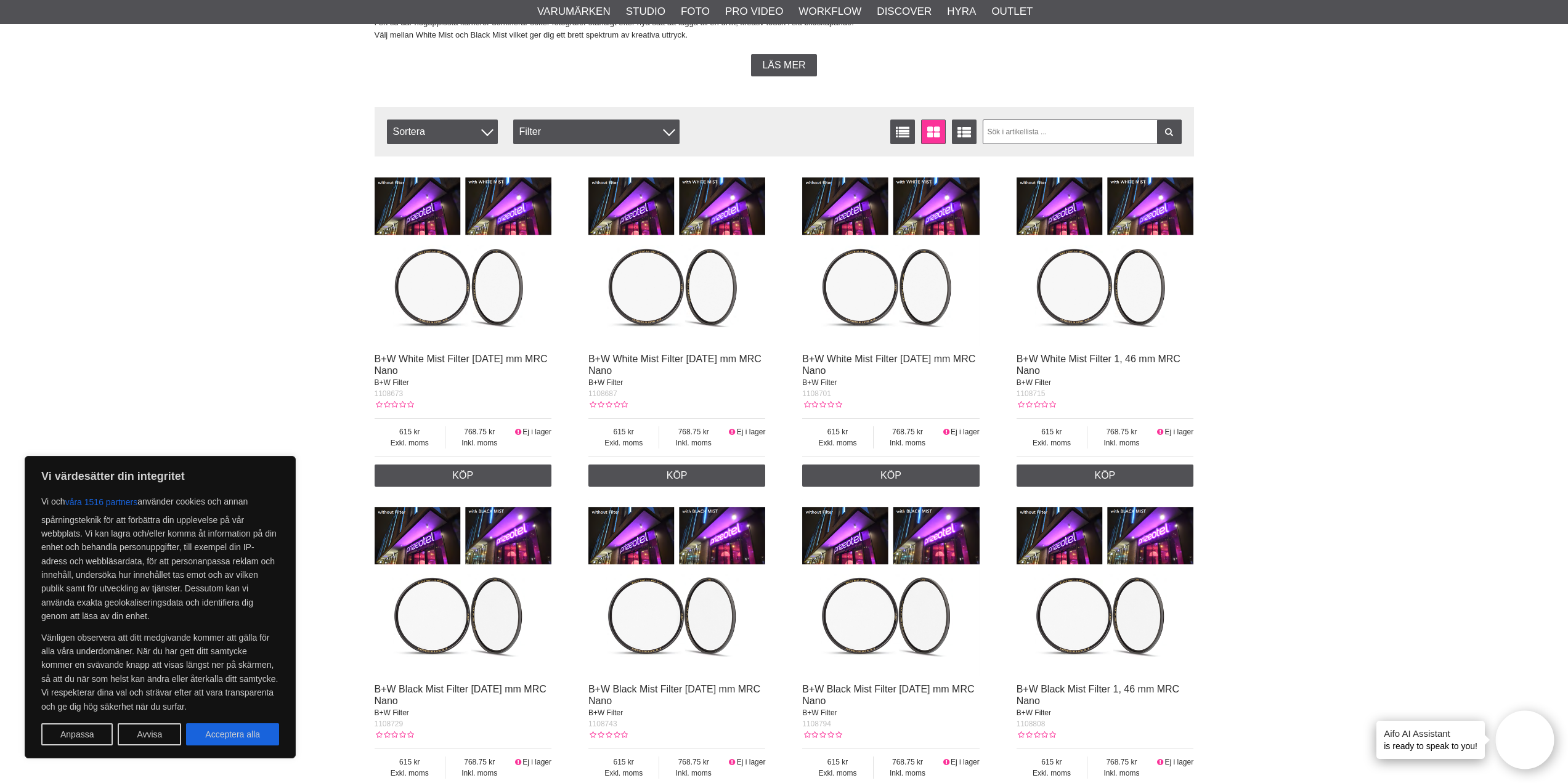
click at [461, 605] on img at bounding box center [464, 588] width 178 height 178
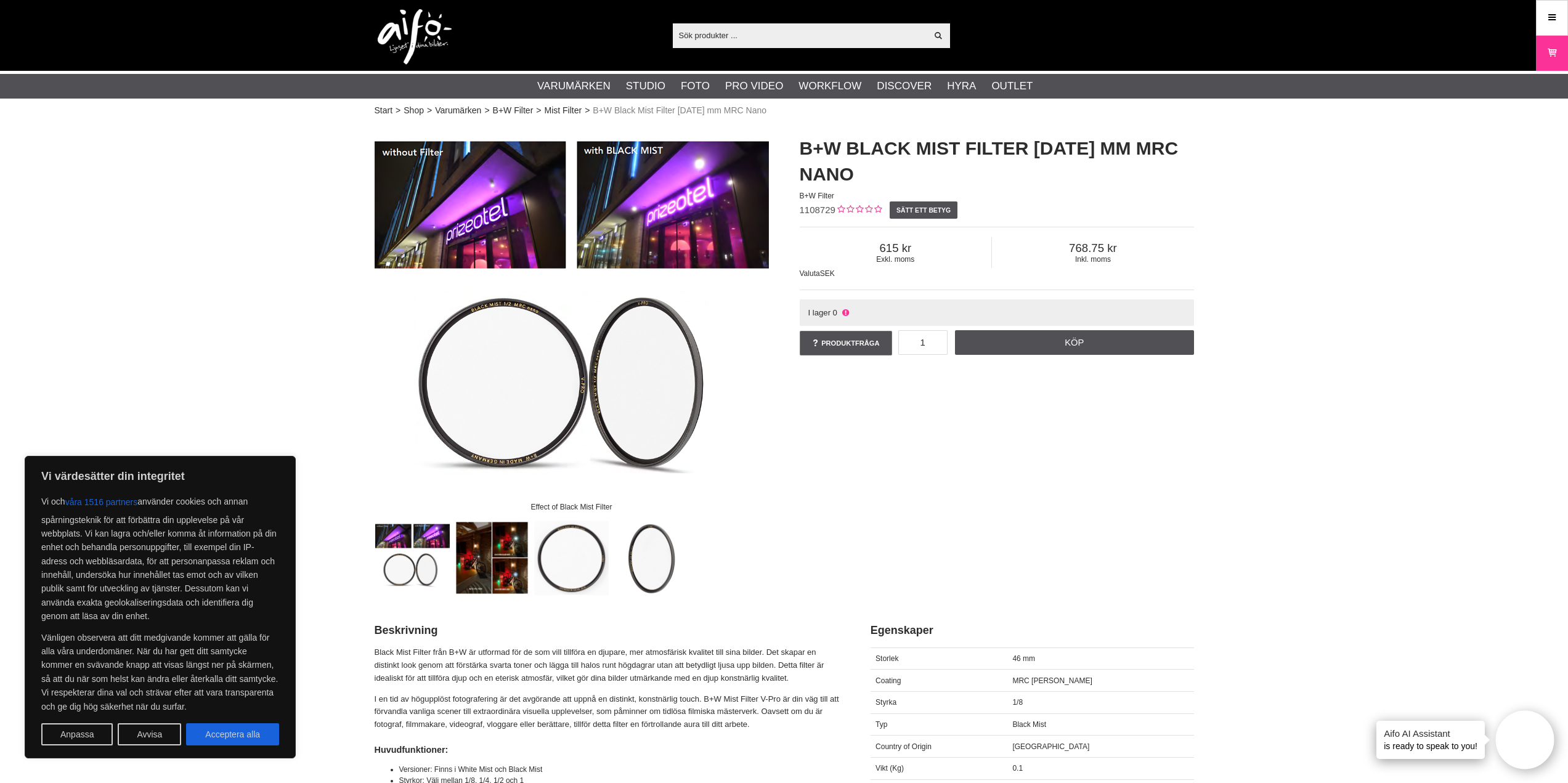
click at [508, 223] on img at bounding box center [572, 321] width 394 height 394
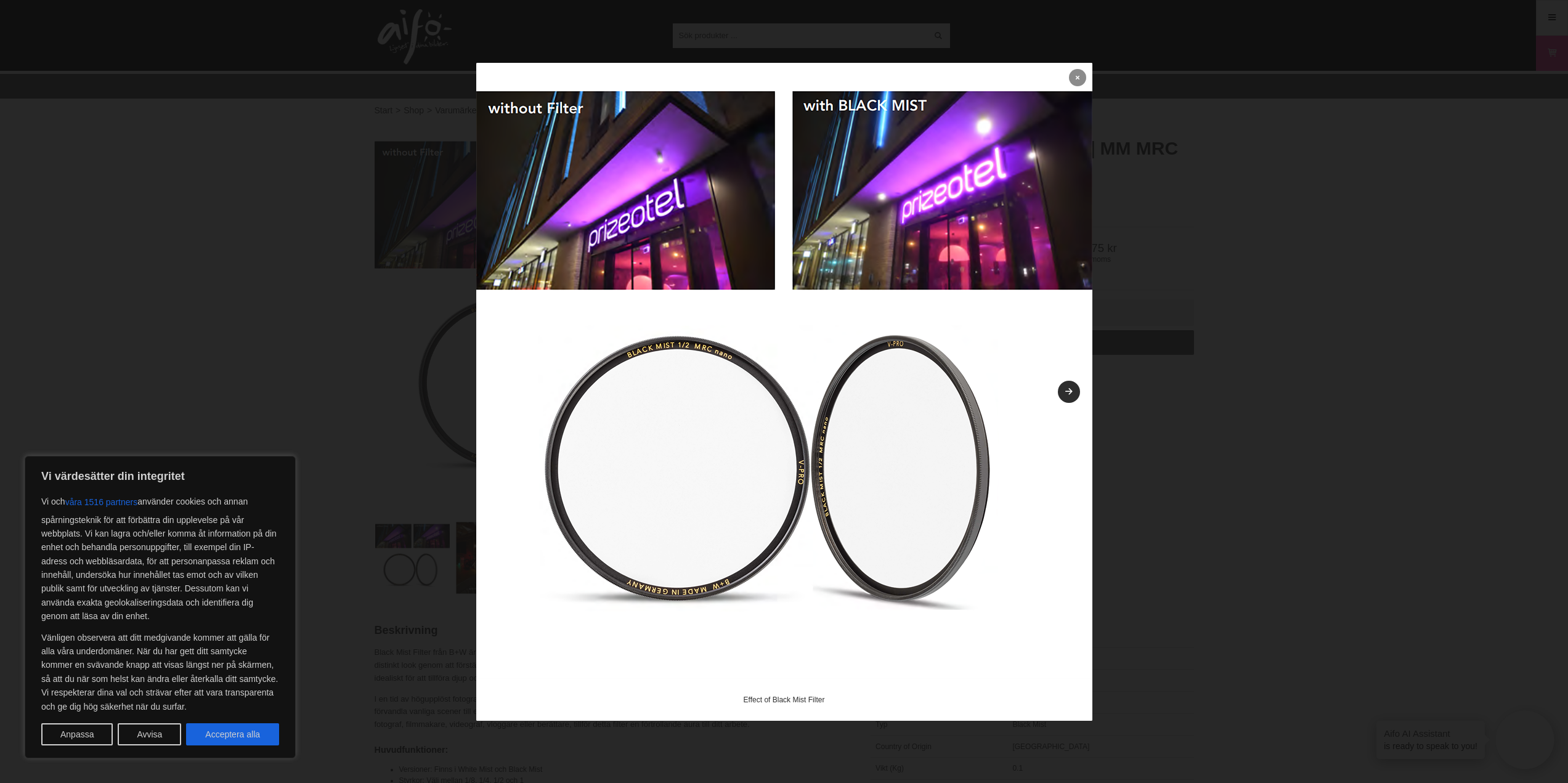
click at [1076, 79] on icon at bounding box center [1078, 77] width 4 height 7
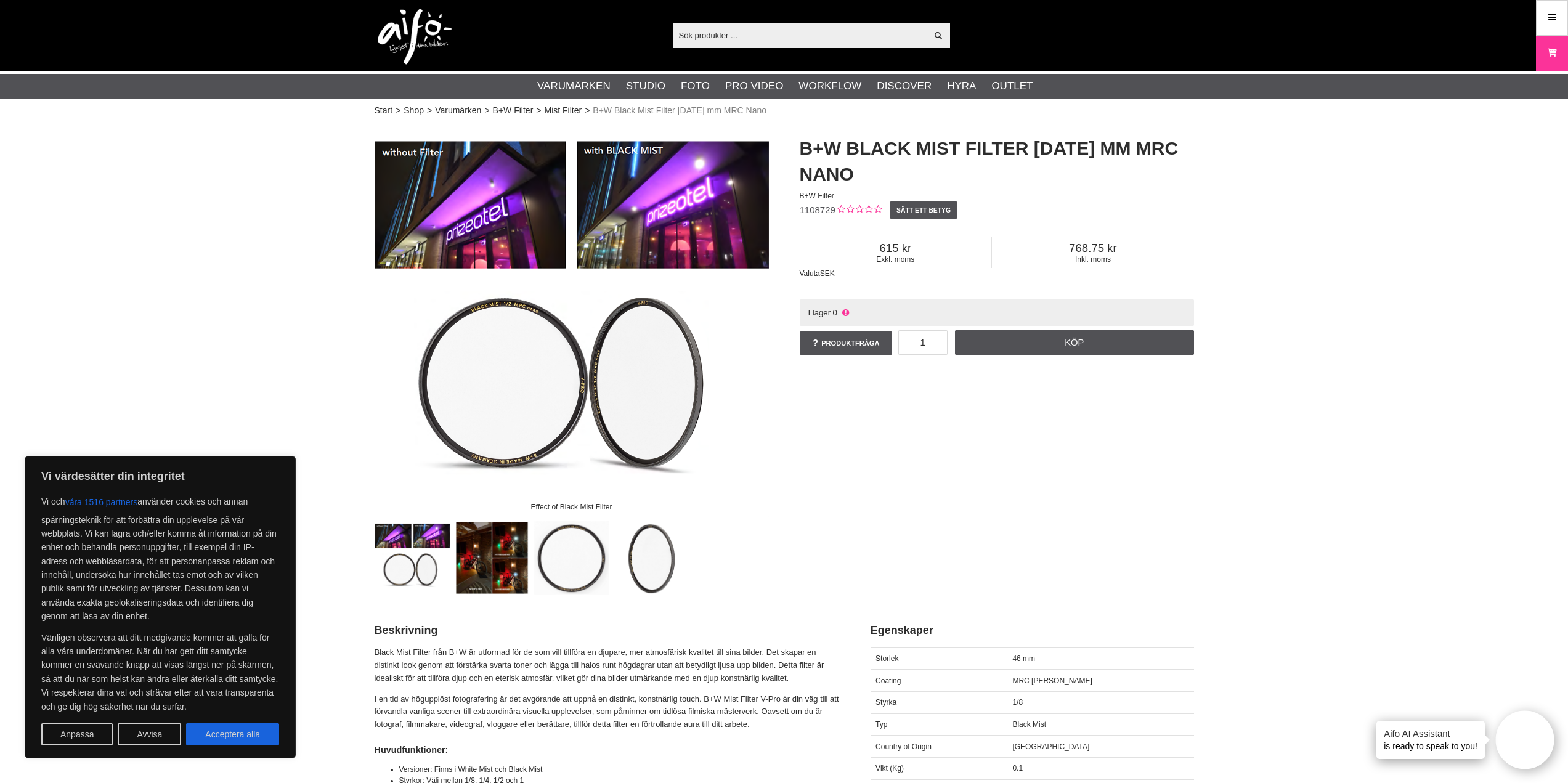
click at [513, 552] on img at bounding box center [492, 558] width 74 height 74
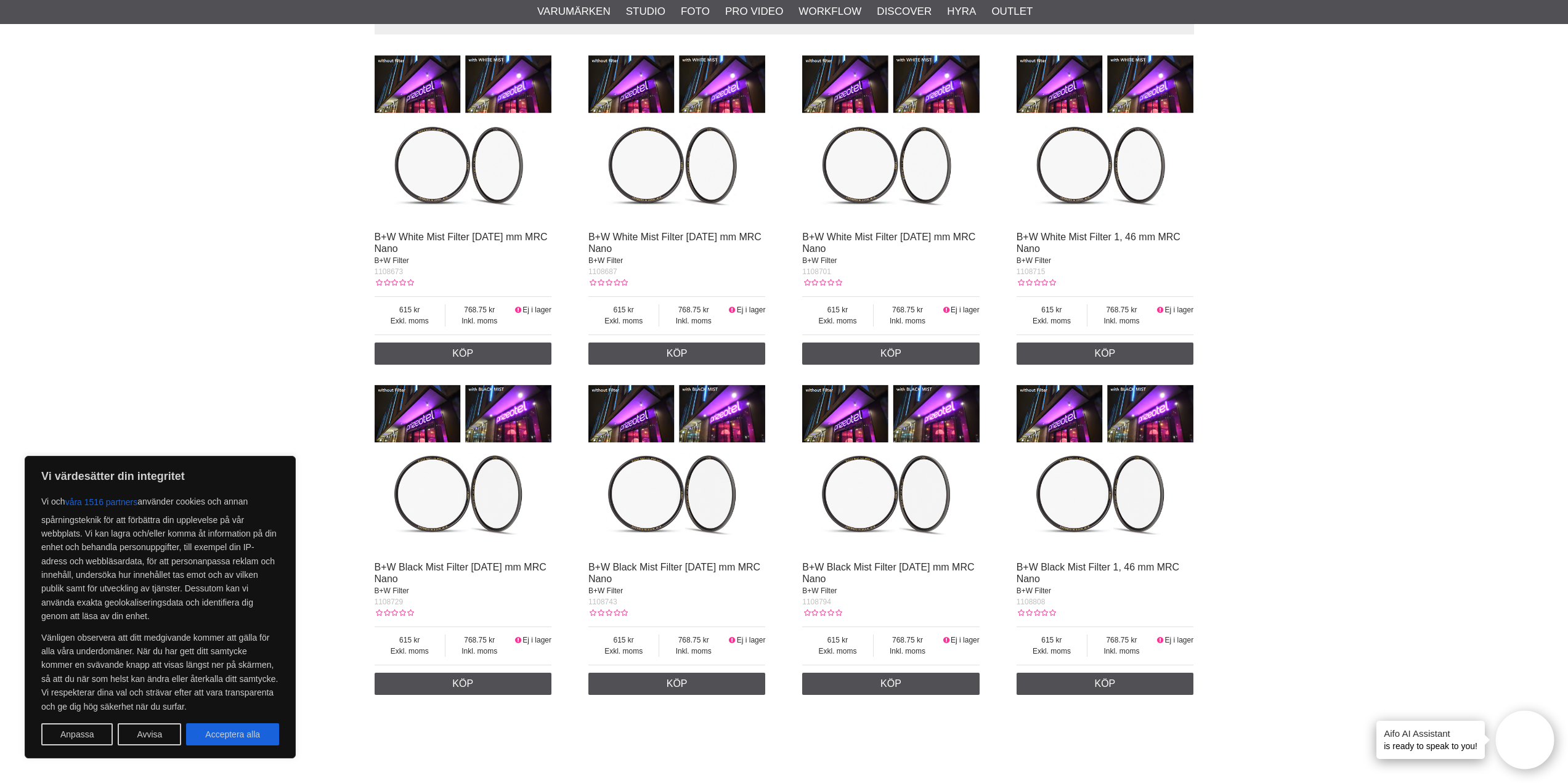
scroll to position [368, 0]
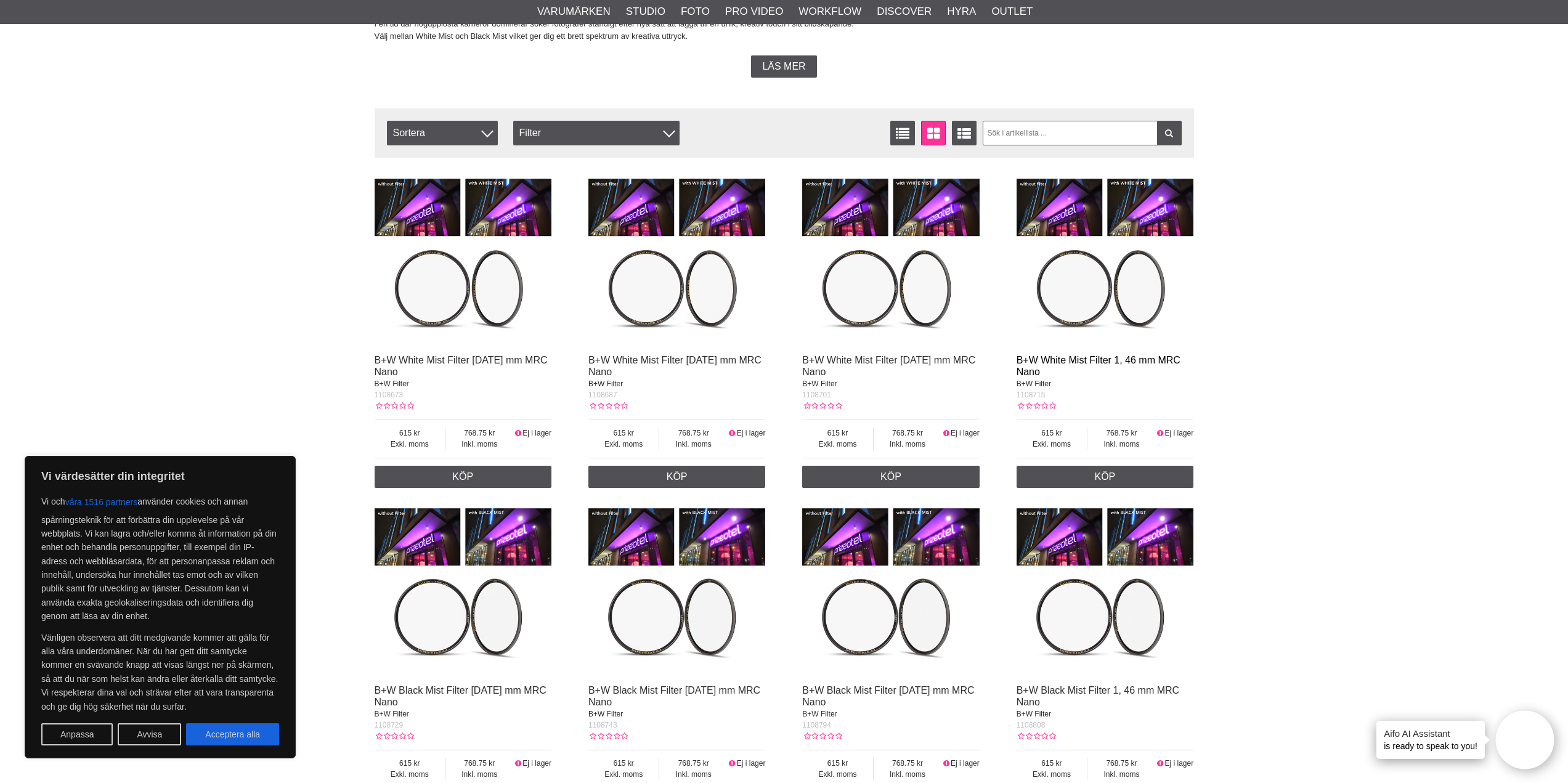
click at [1051, 364] on link "B+W White Mist Filter 1, 46 mm MRC Nano" at bounding box center [1098, 366] width 164 height 22
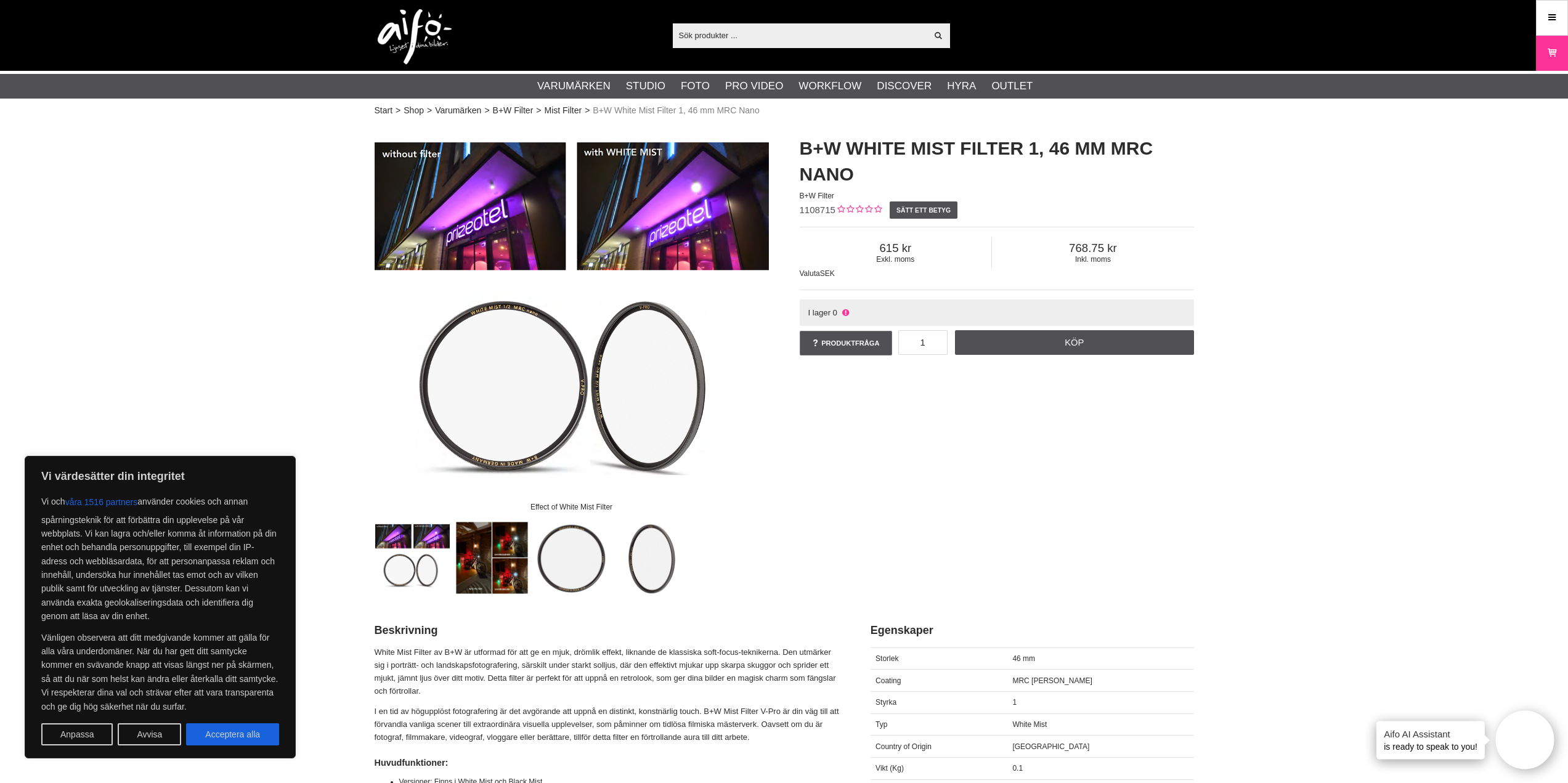
click at [478, 565] on img at bounding box center [492, 558] width 74 height 74
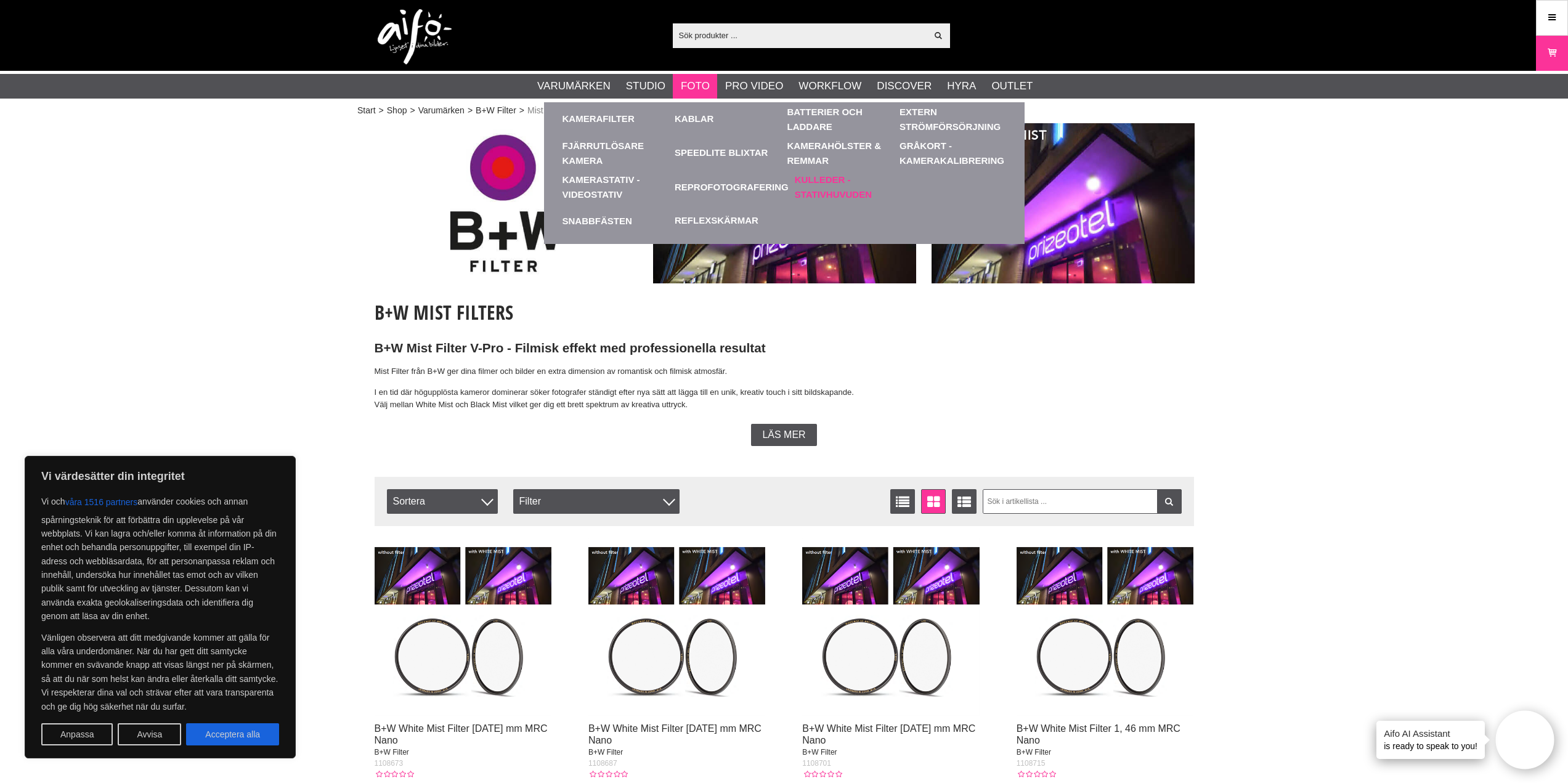
click at [822, 195] on link "Kulleder - Stativhuvuden" at bounding box center [848, 187] width 106 height 34
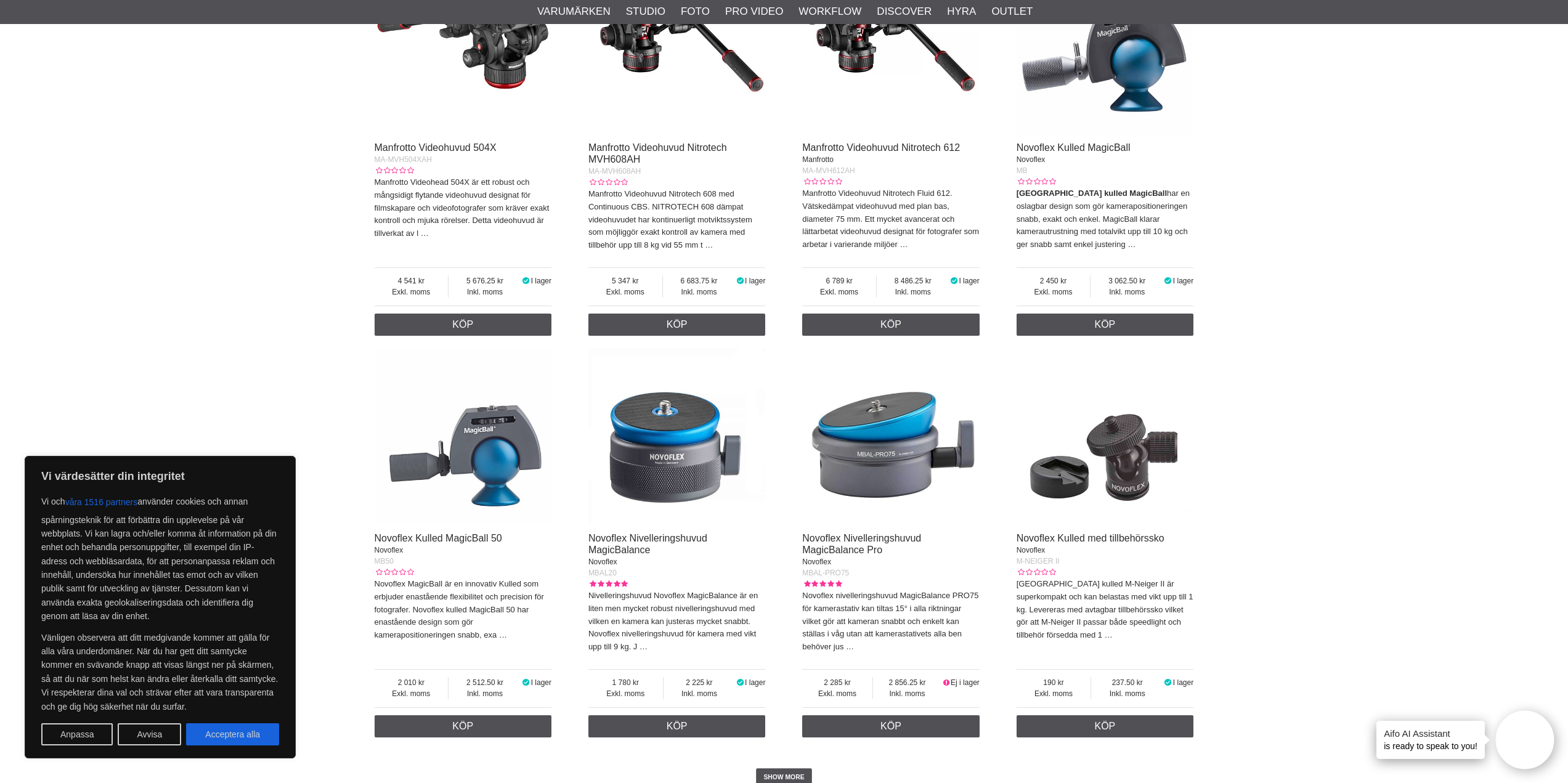
scroll to position [2218, 0]
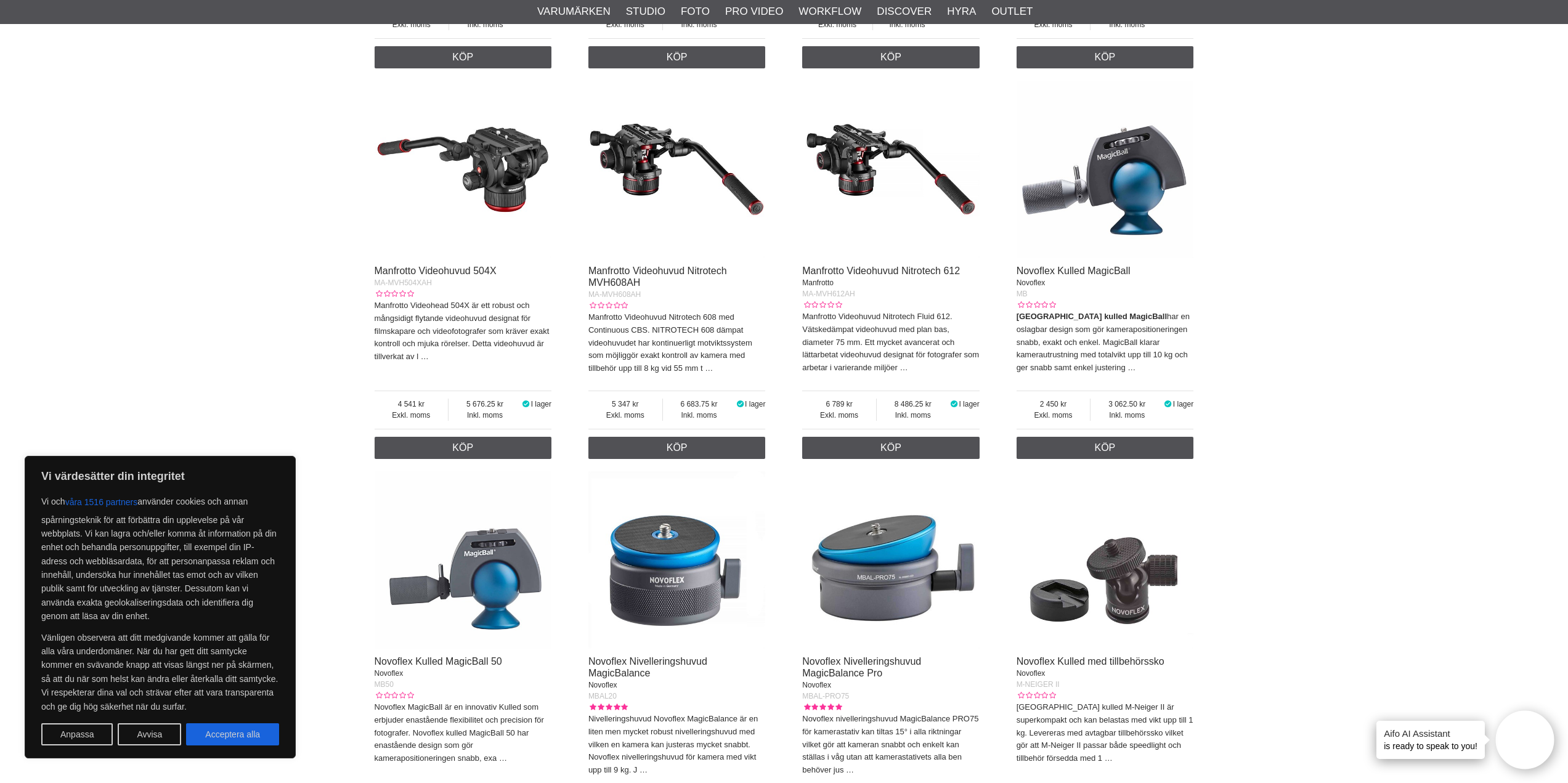
click at [1113, 185] on img at bounding box center [1106, 170] width 178 height 178
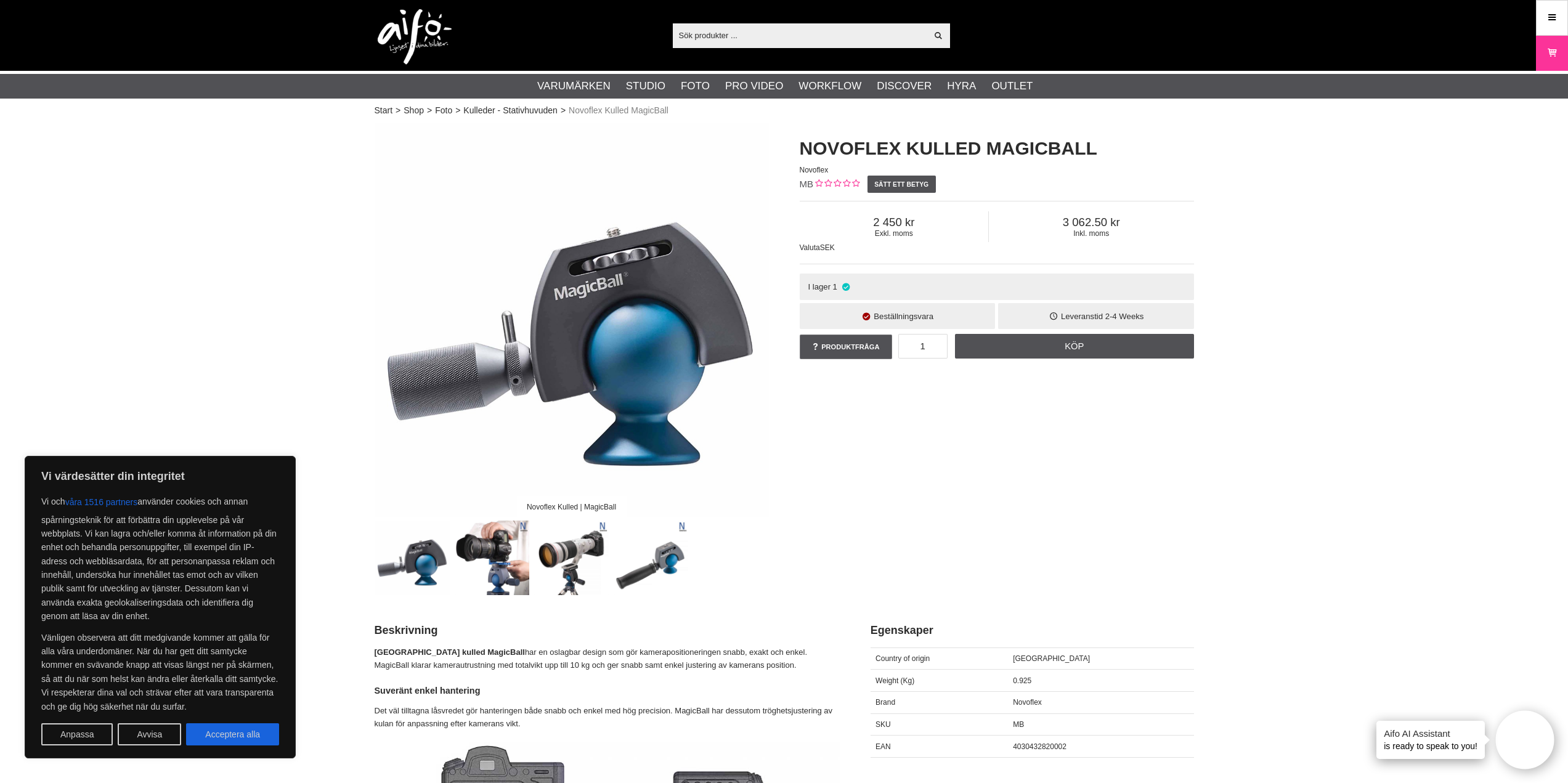
click at [488, 569] on img at bounding box center [492, 558] width 74 height 74
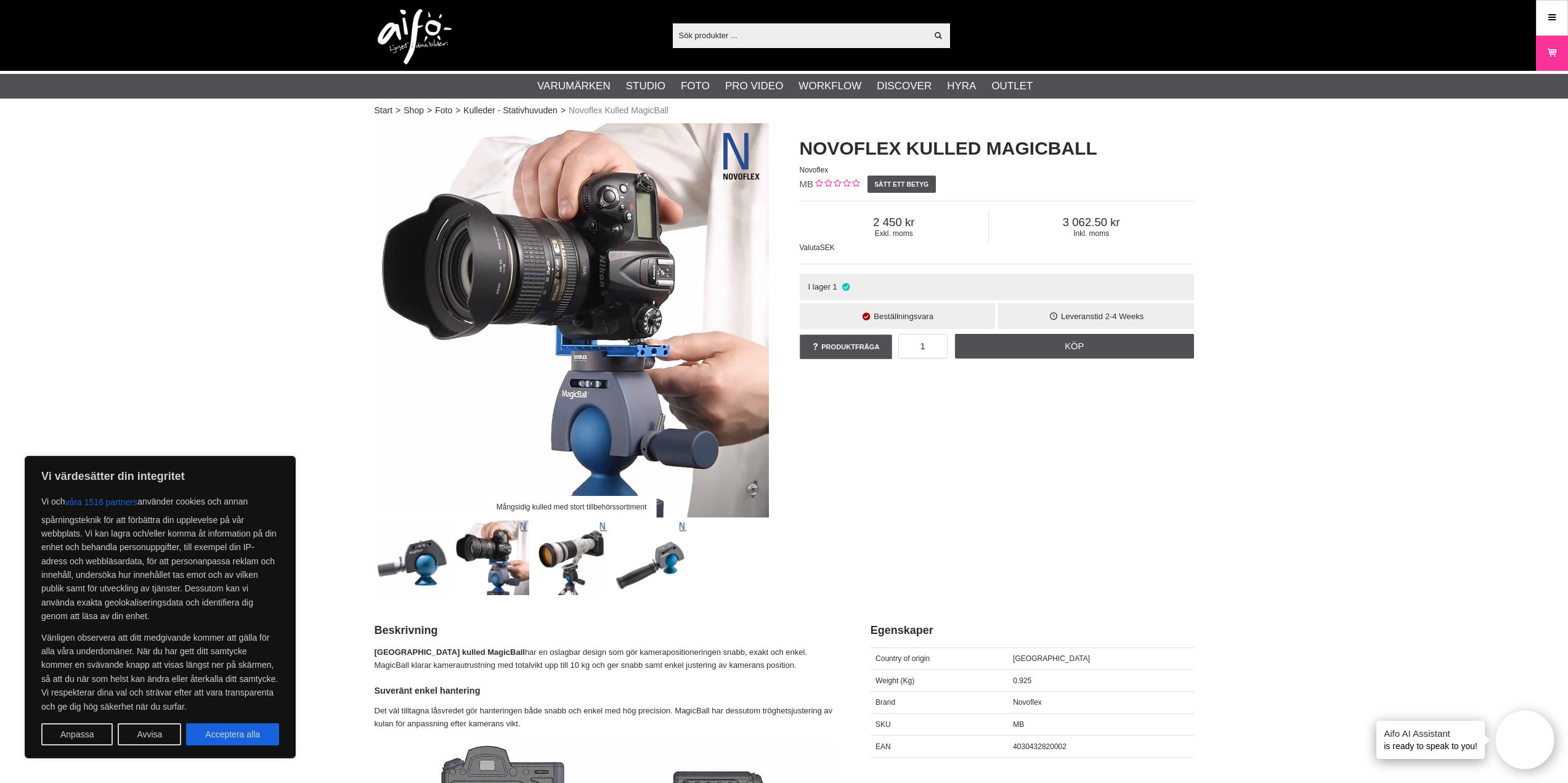
click at [579, 569] on img at bounding box center [571, 558] width 74 height 74
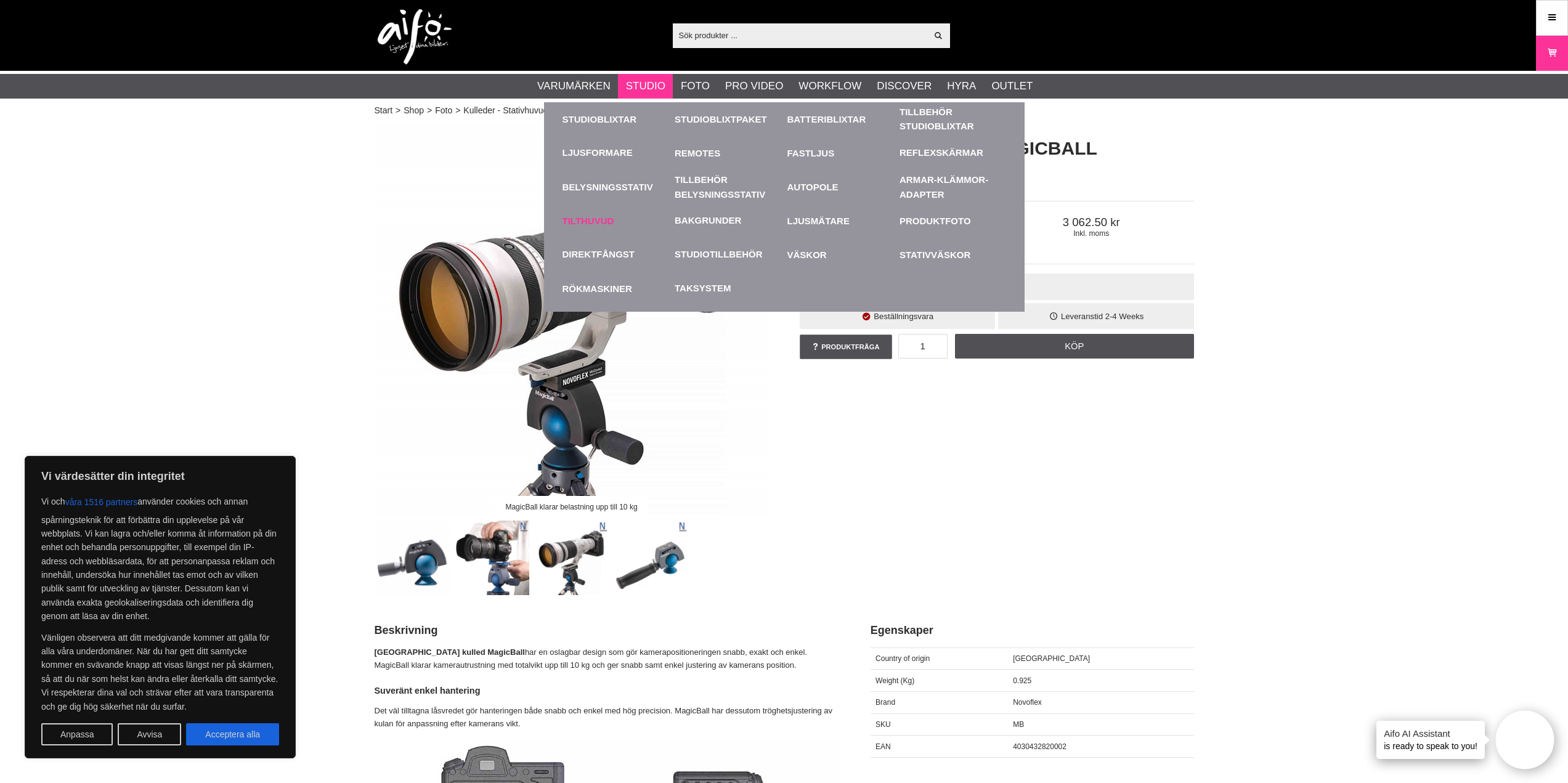
click at [601, 220] on link "Tilthuvud" at bounding box center [615, 221] width 106 height 34
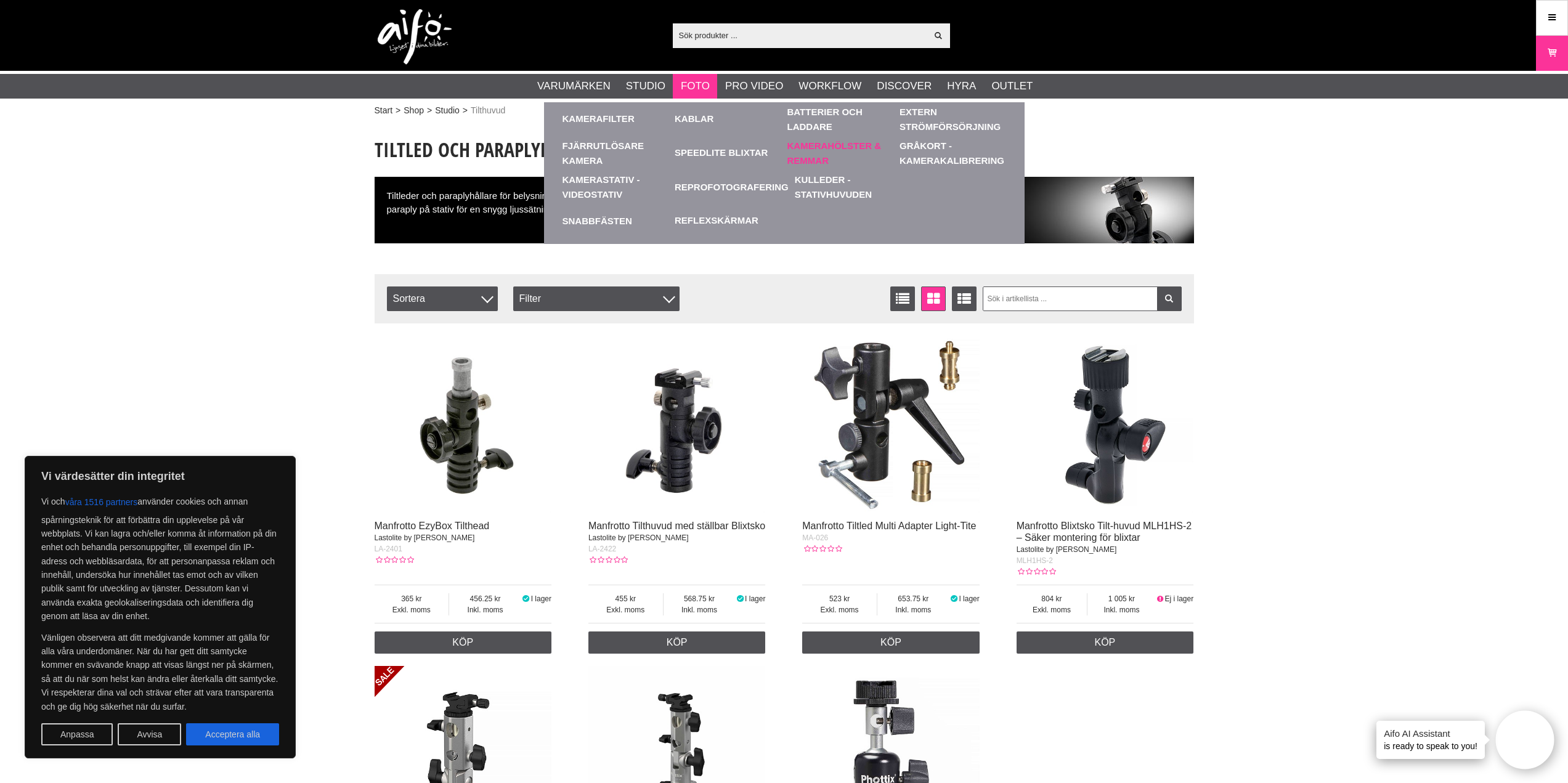
click at [813, 149] on link "Kamerahölster & Remmar" at bounding box center [840, 153] width 106 height 34
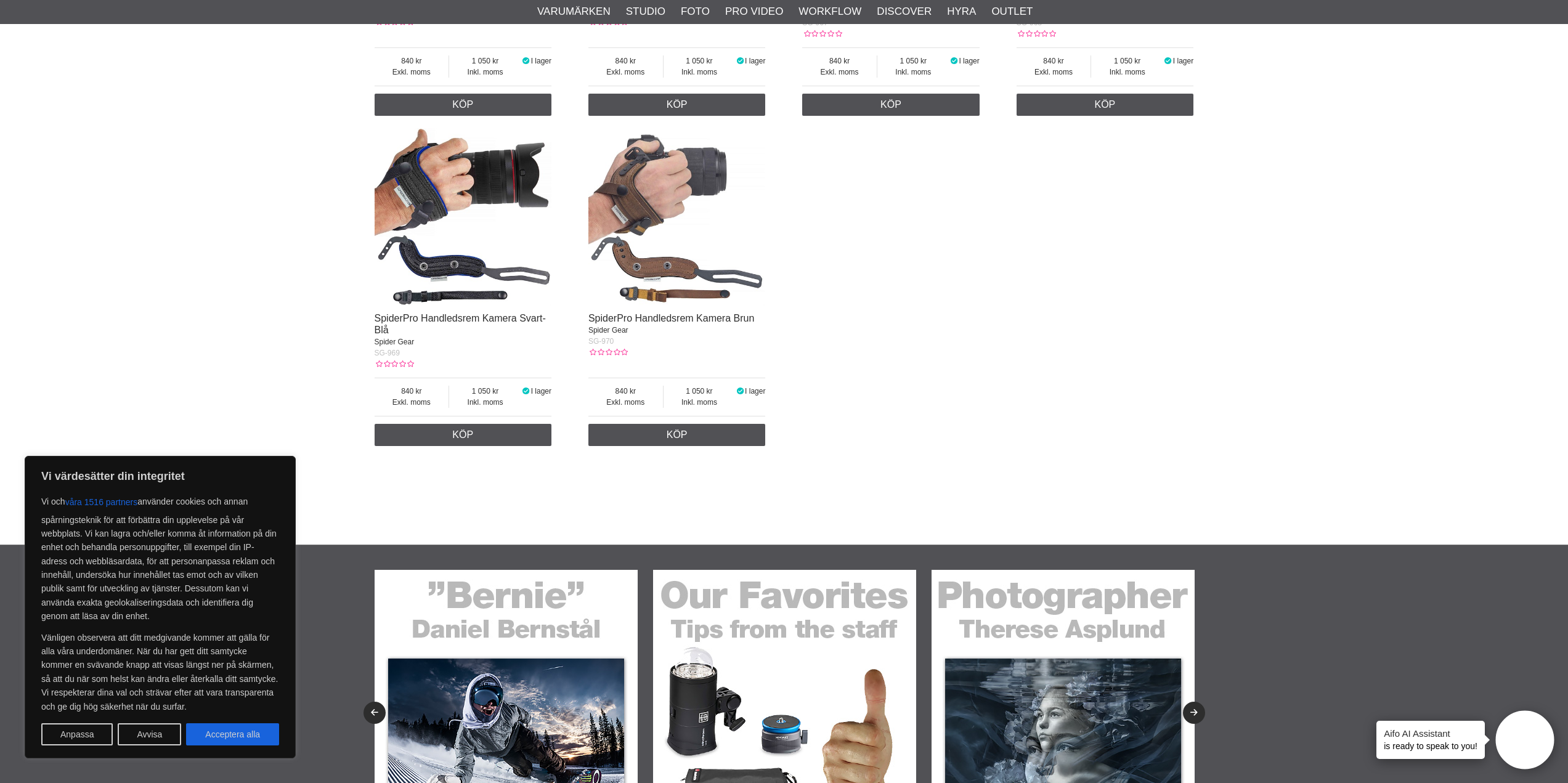
scroll to position [1702, 0]
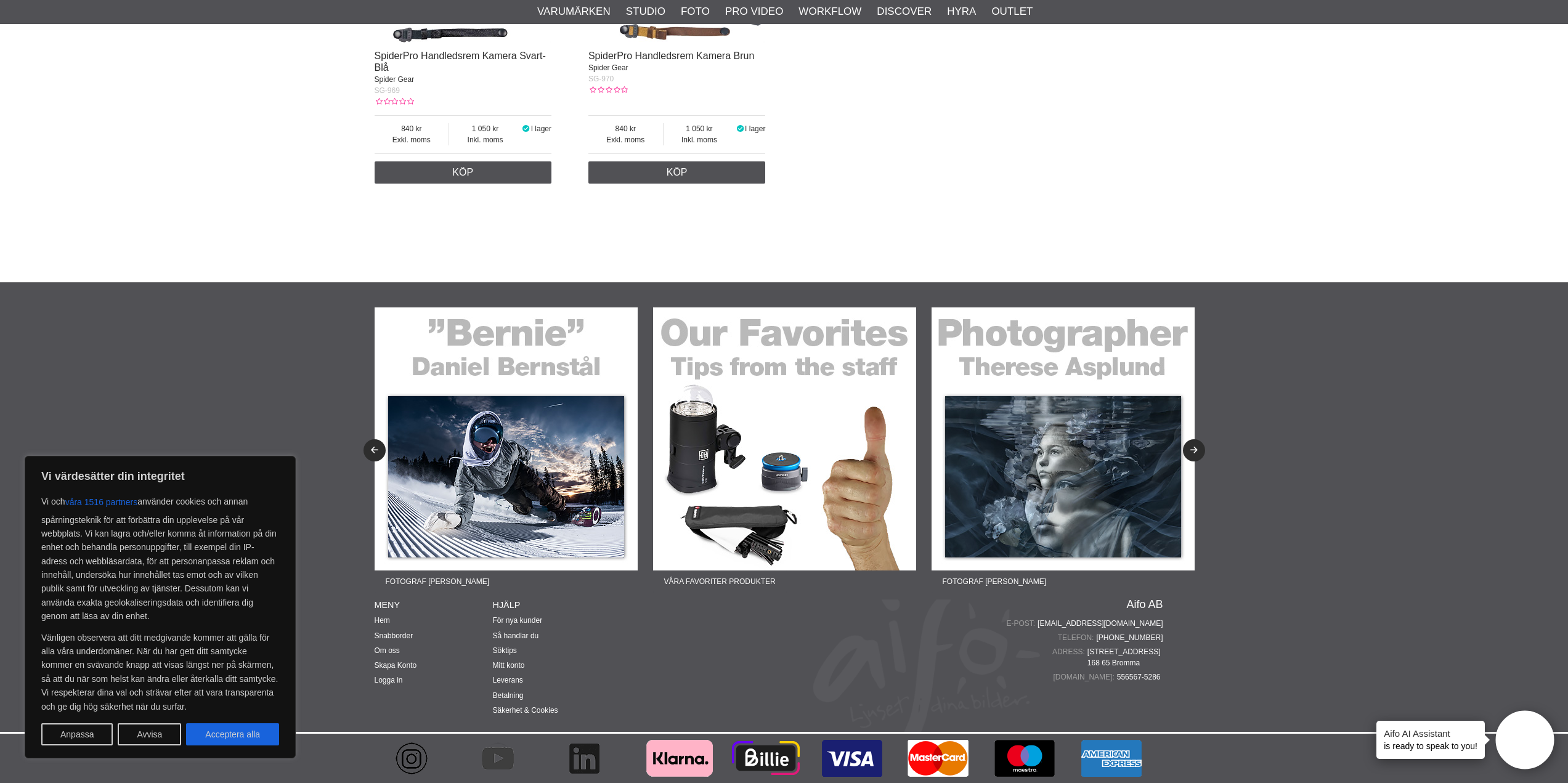
click at [475, 368] on img at bounding box center [506, 439] width 263 height 263
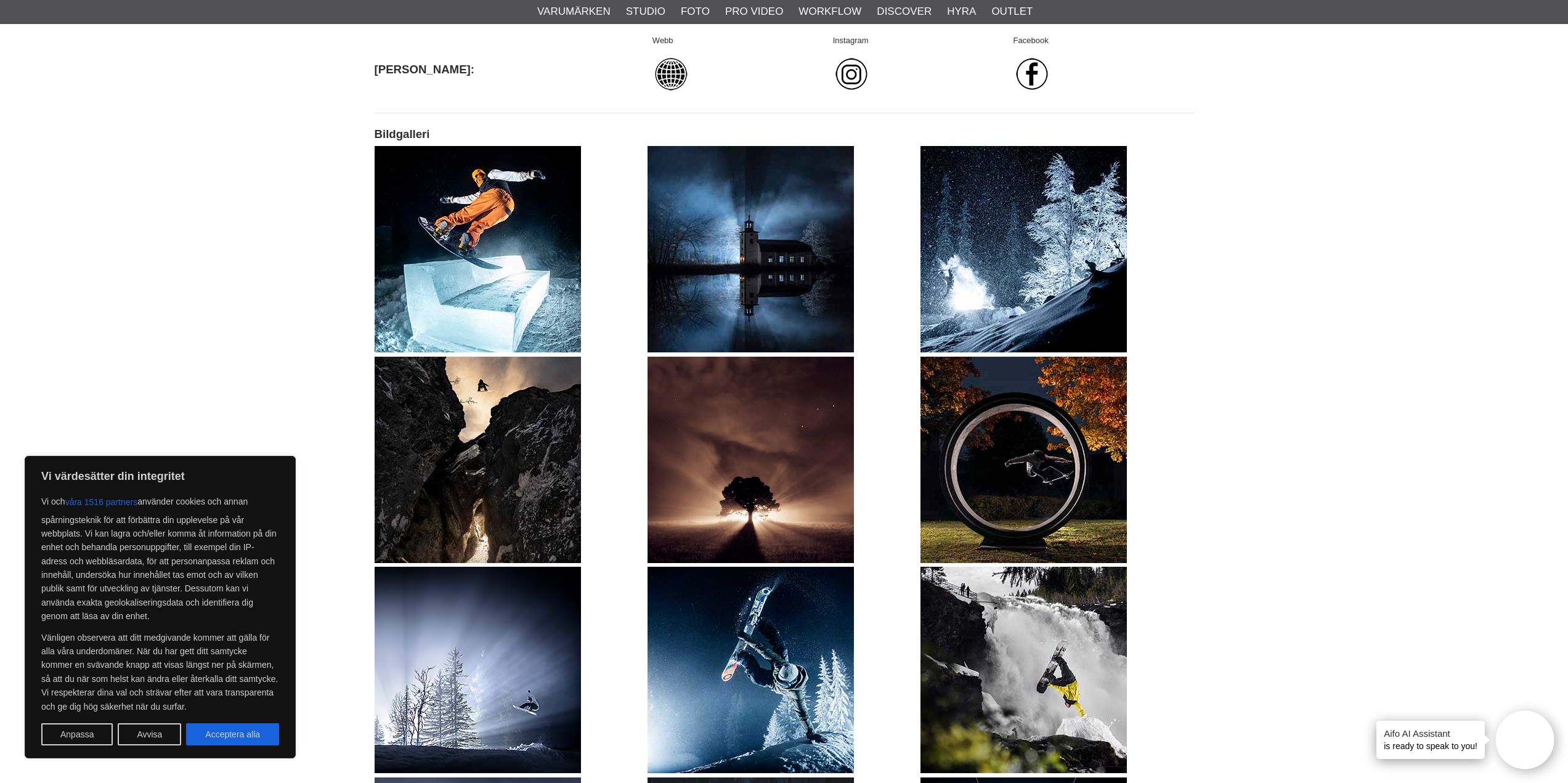
scroll to position [863, 0]
